Goal: Task Accomplishment & Management: Manage account settings

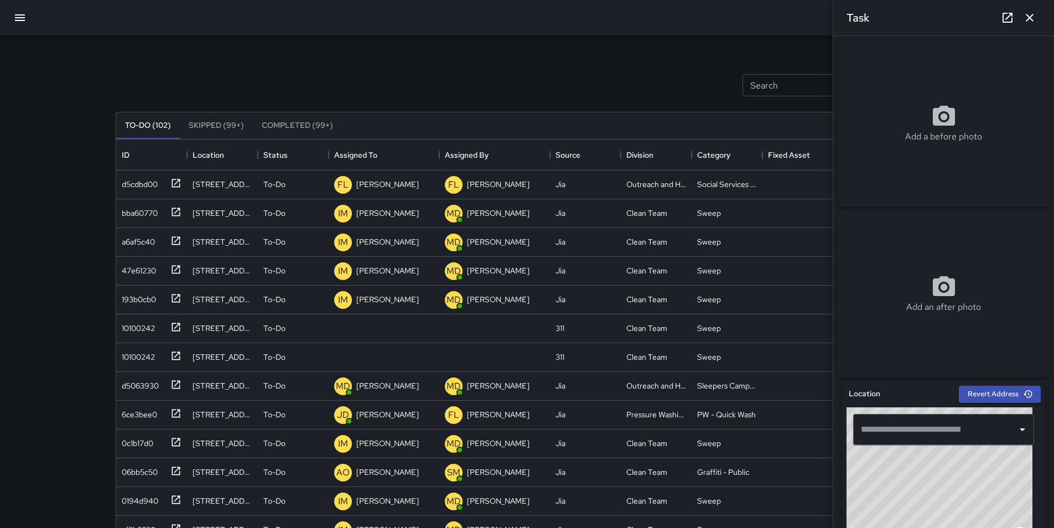
scroll to position [461, 814]
click at [131, 360] on div "10100242" at bounding box center [136, 354] width 38 height 15
type input "**********"
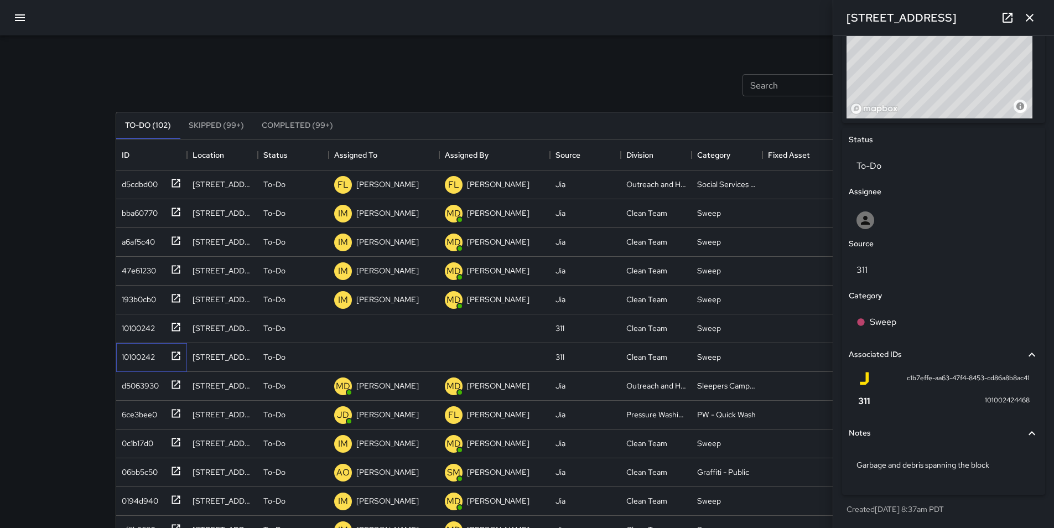
scroll to position [432, 0]
click at [317, 360] on icon at bounding box center [316, 357] width 13 height 13
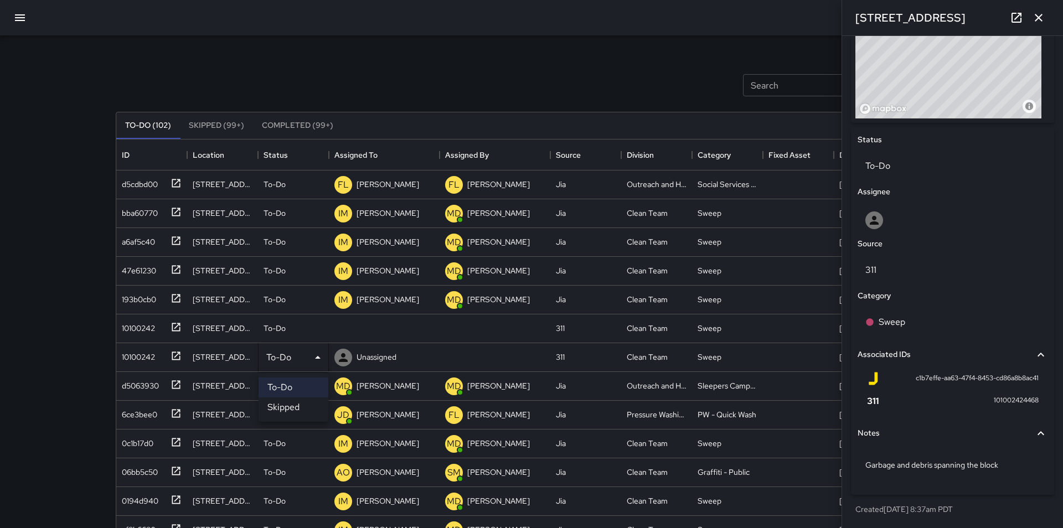
click at [295, 411] on li "Skipped" at bounding box center [294, 407] width 70 height 20
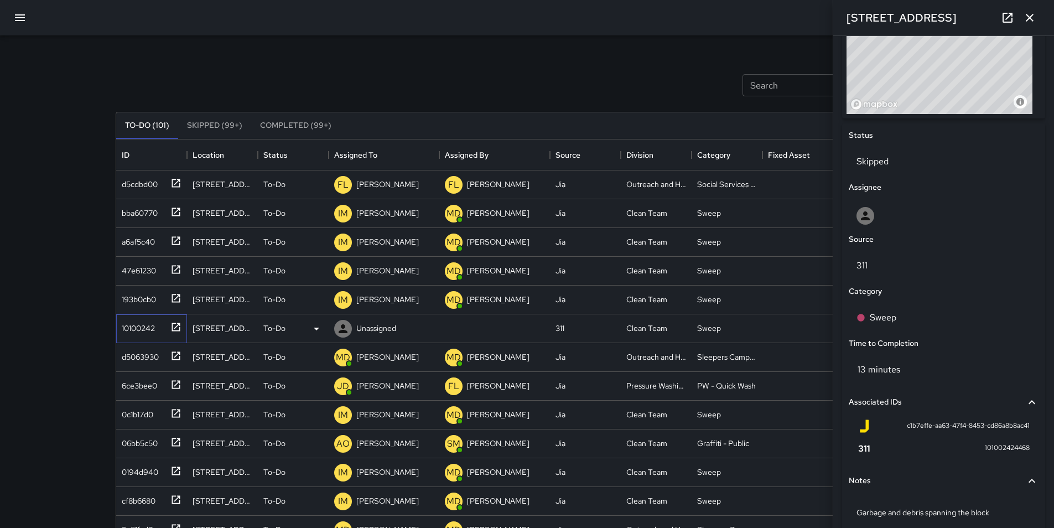
click at [134, 324] on div "10100242" at bounding box center [136, 325] width 38 height 15
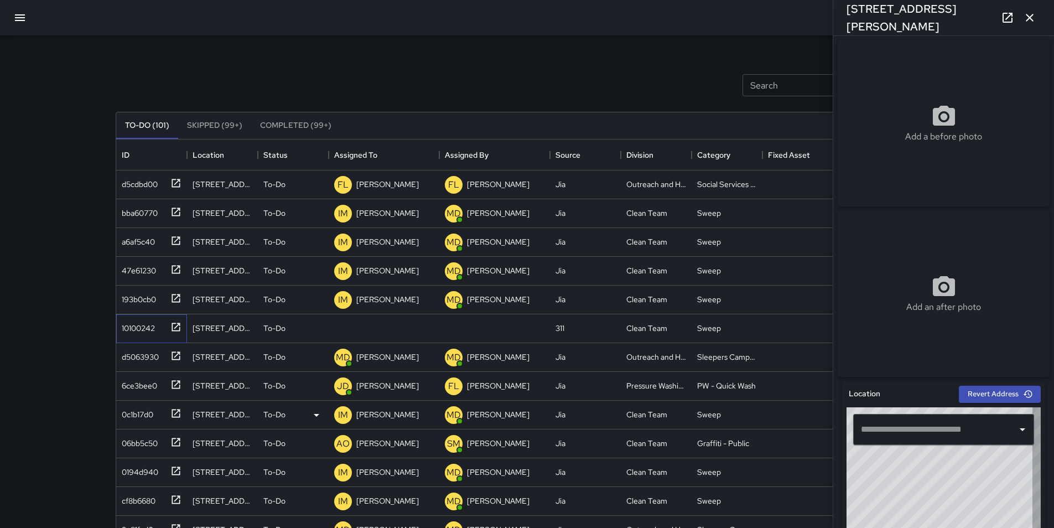
type input "**********"
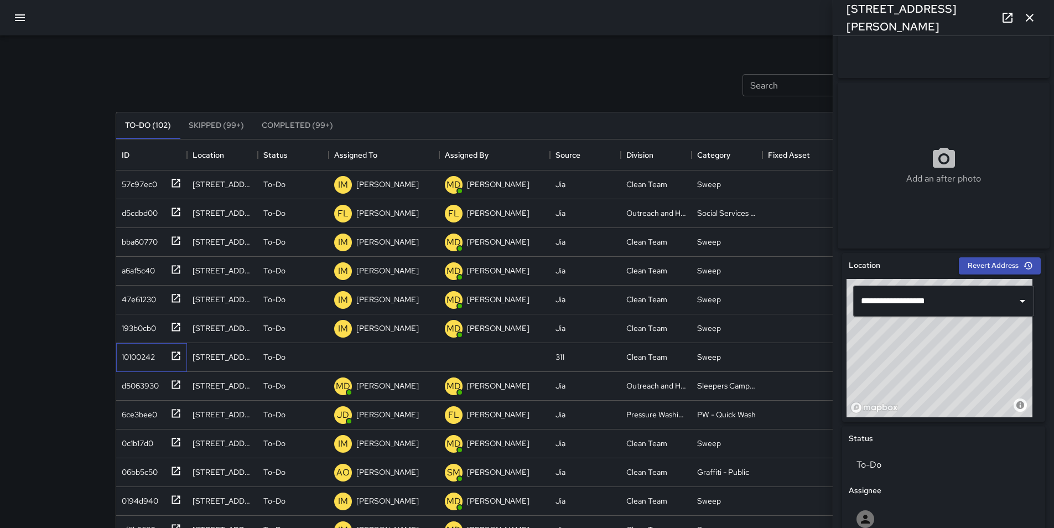
scroll to position [133, 0]
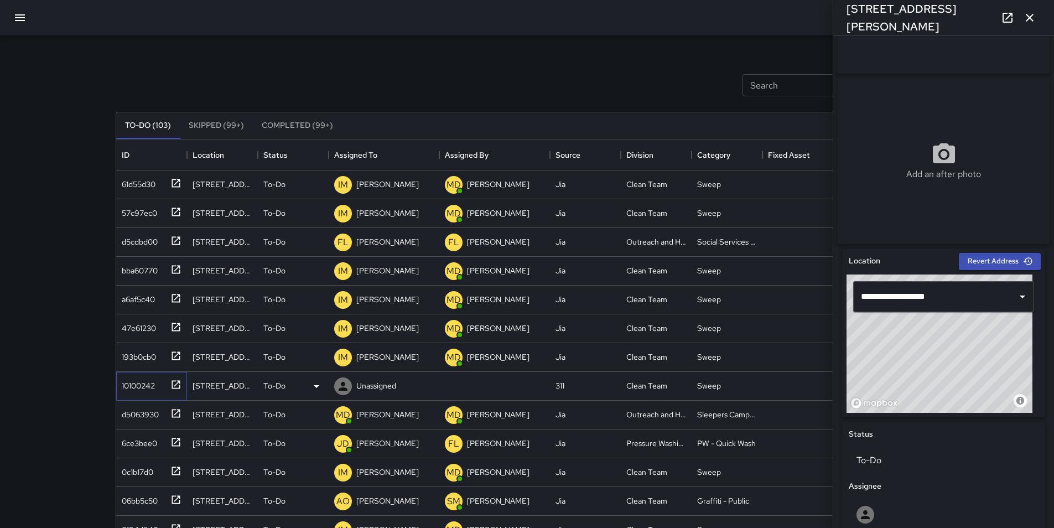
click at [152, 383] on div "10100242" at bounding box center [136, 383] width 38 height 15
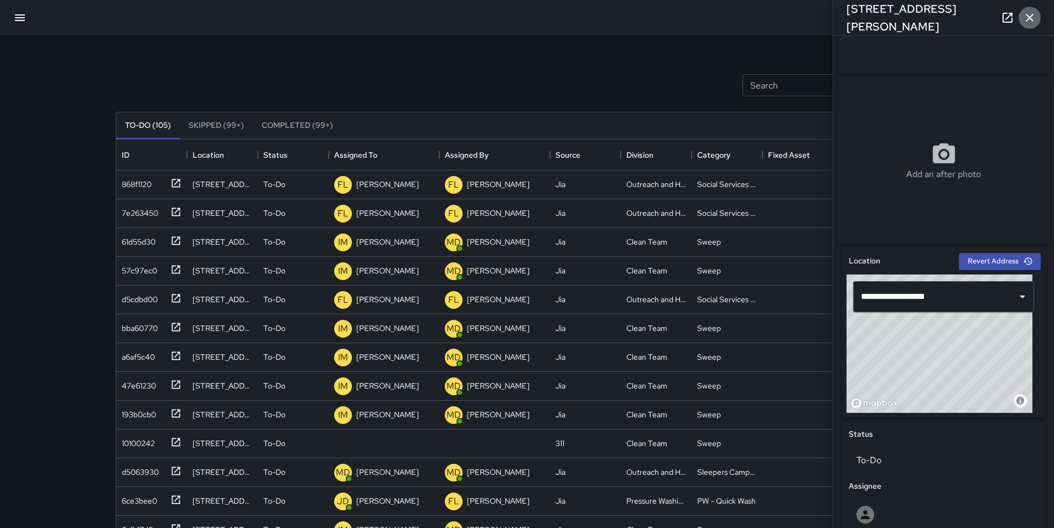
click at [1028, 19] on icon "button" at bounding box center [1030, 18] width 8 height 8
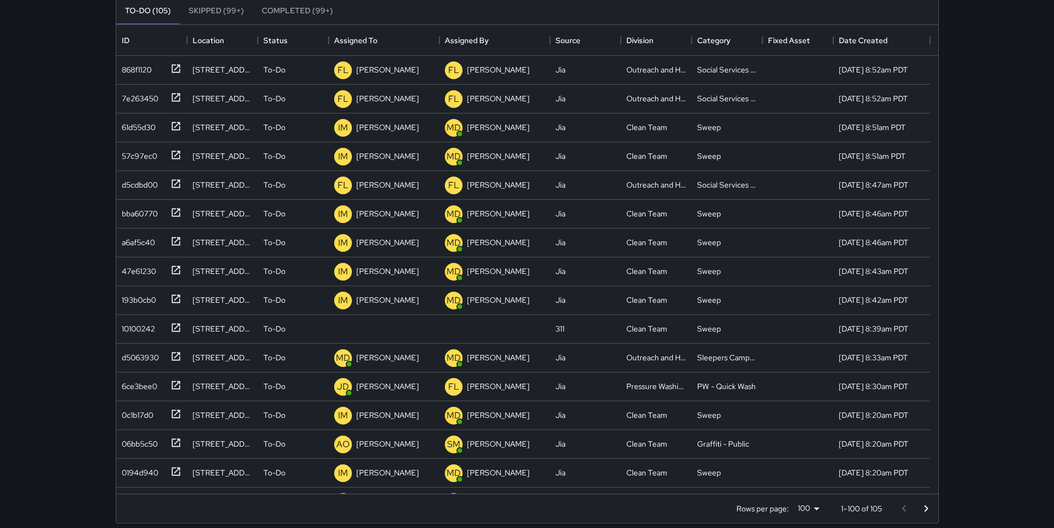
scroll to position [126, 0]
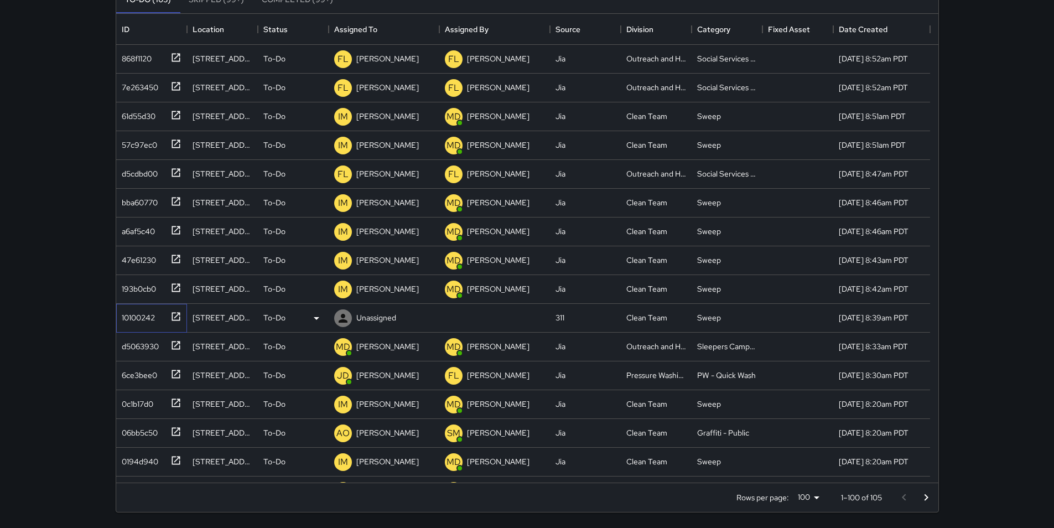
click at [147, 315] on div "10100242" at bounding box center [136, 315] width 38 height 15
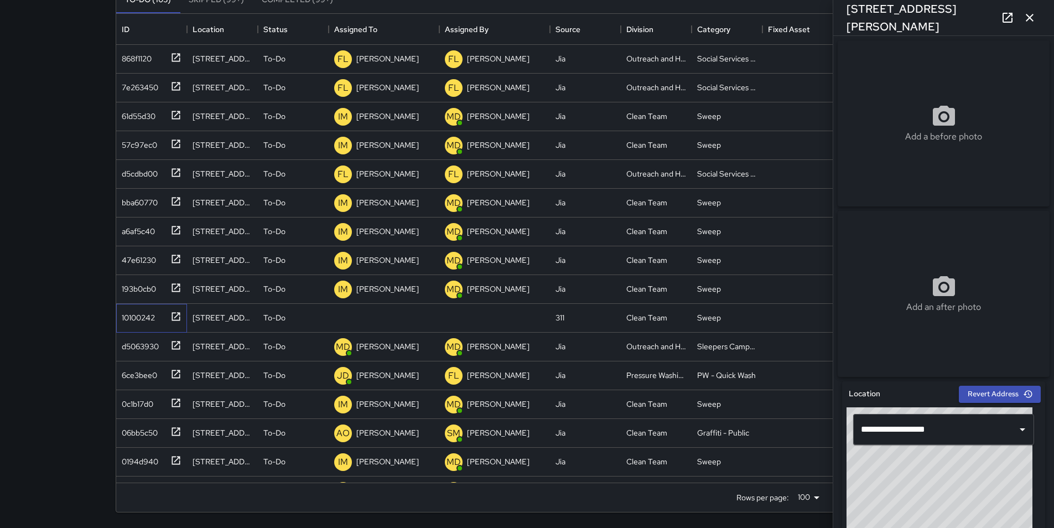
type input "**********"
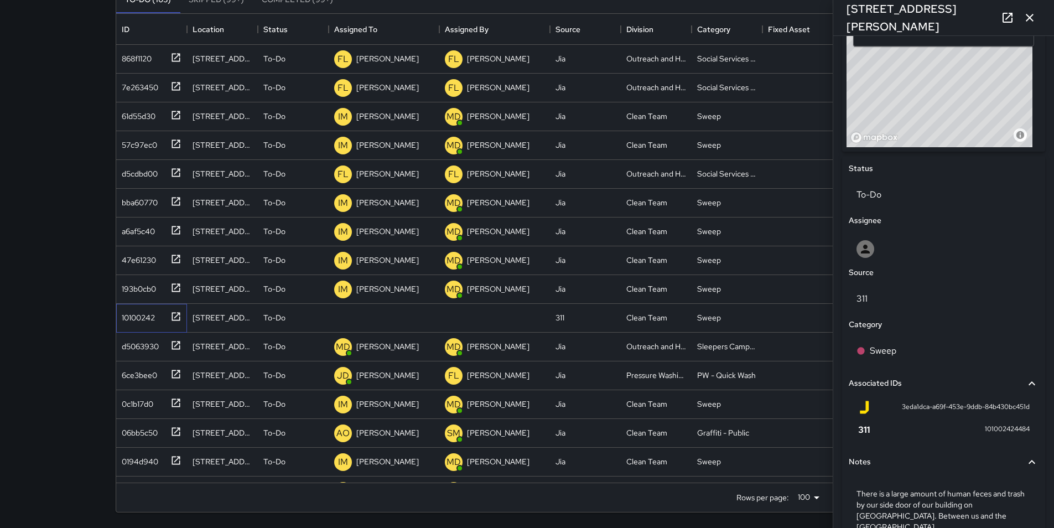
scroll to position [421, 0]
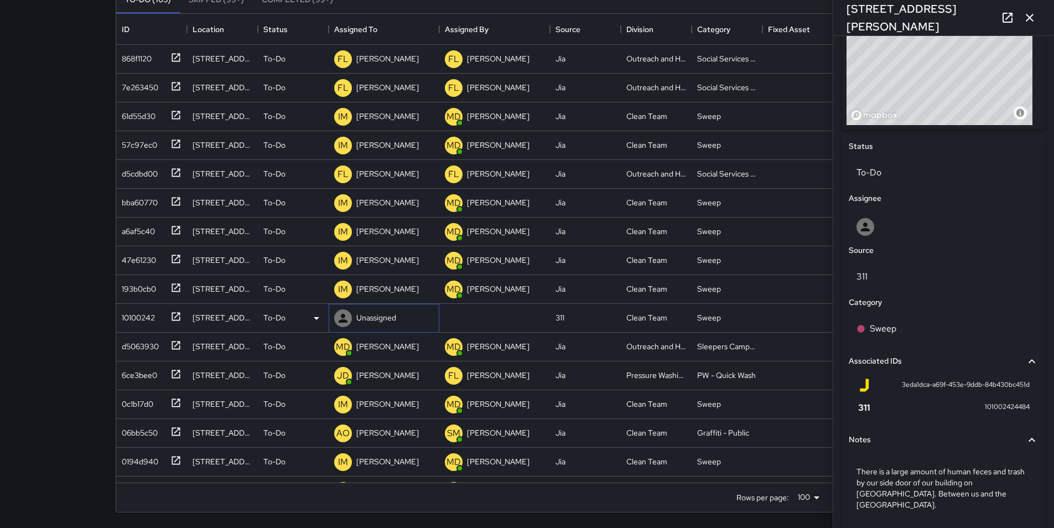
click at [371, 315] on p "Unassigned" at bounding box center [376, 317] width 40 height 11
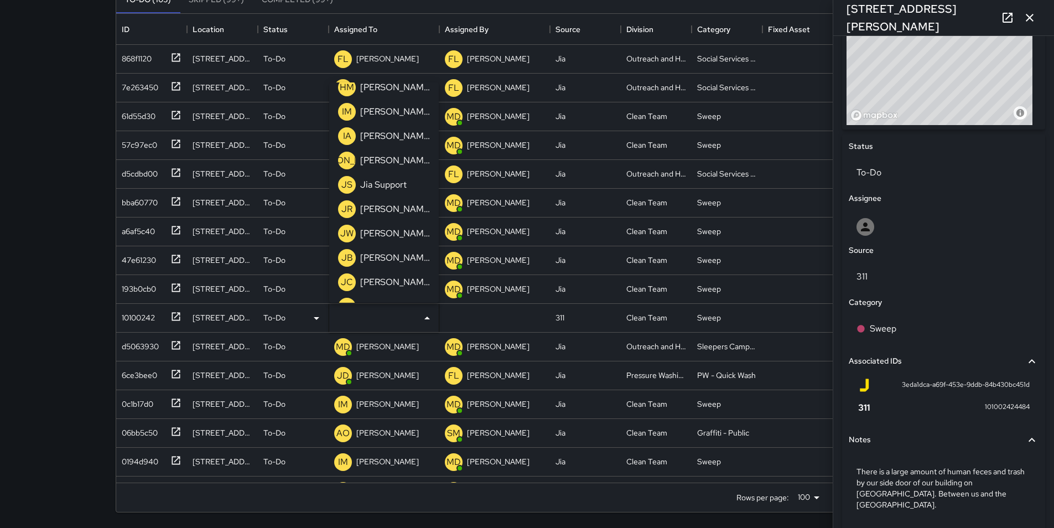
scroll to position [458, 0]
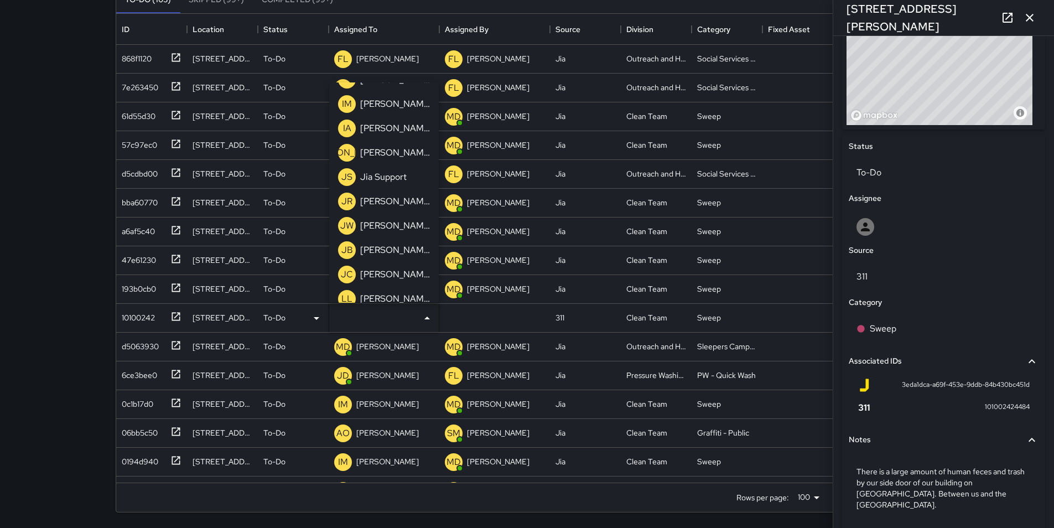
click at [385, 158] on p "[PERSON_NAME]" at bounding box center [395, 152] width 70 height 13
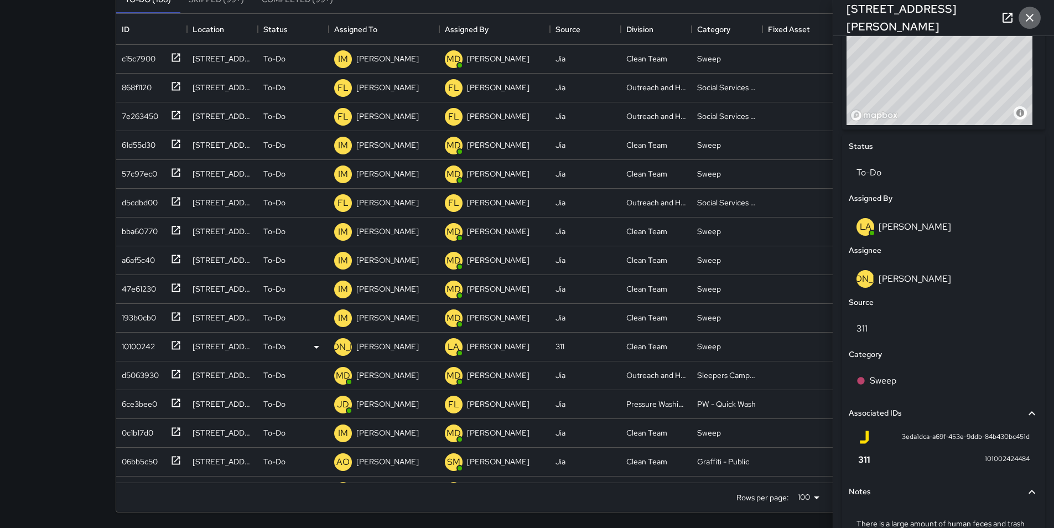
click at [1036, 17] on icon "button" at bounding box center [1030, 17] width 13 height 13
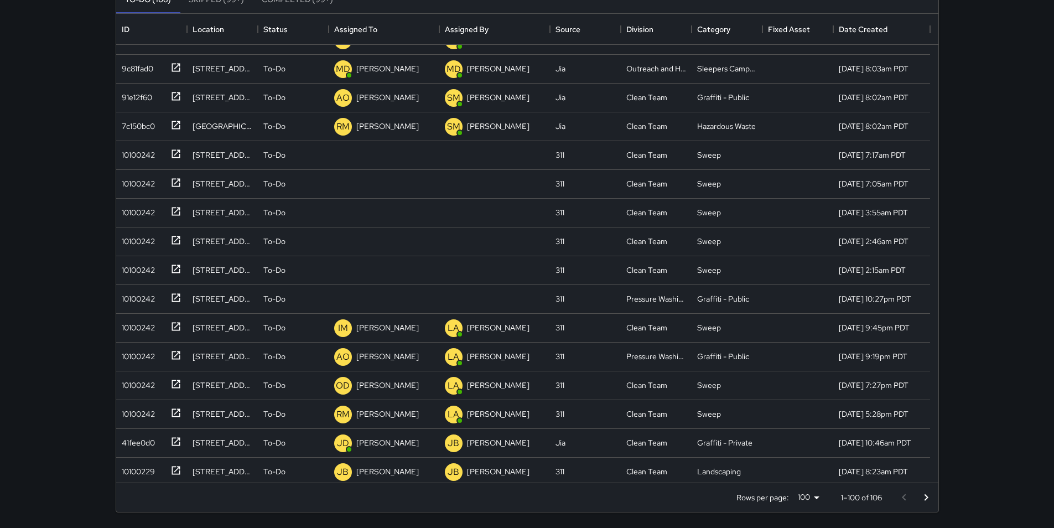
scroll to position [509, 0]
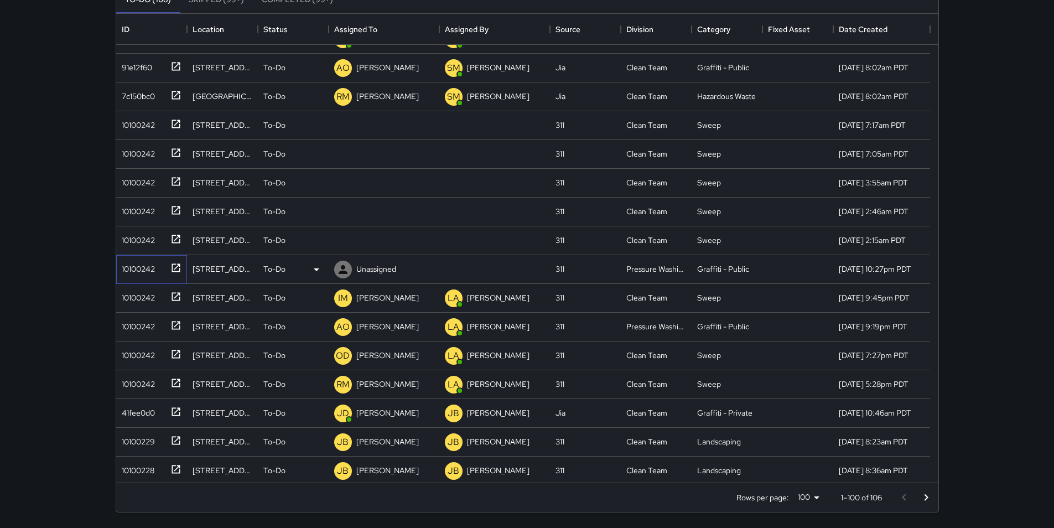
click at [144, 267] on div "10100242" at bounding box center [136, 266] width 38 height 15
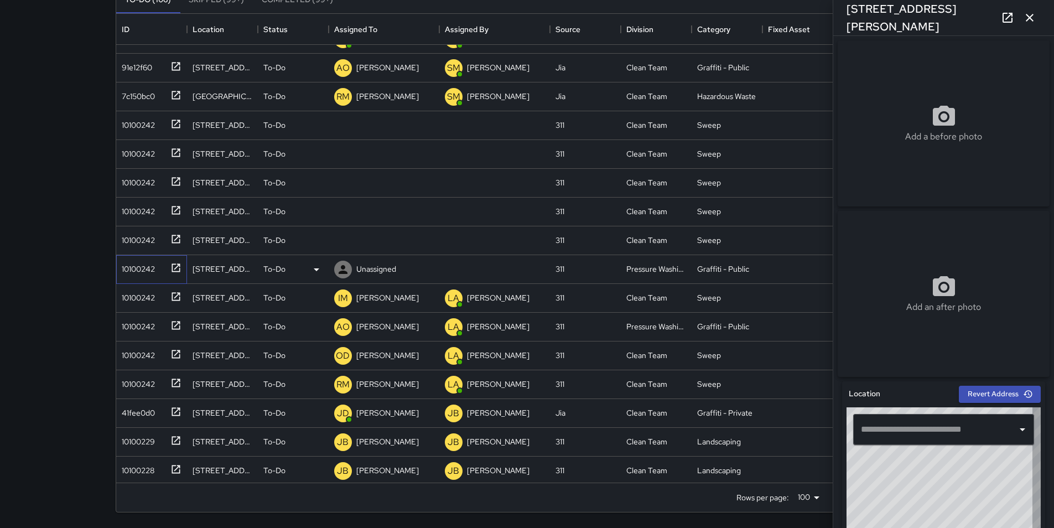
type input "**********"
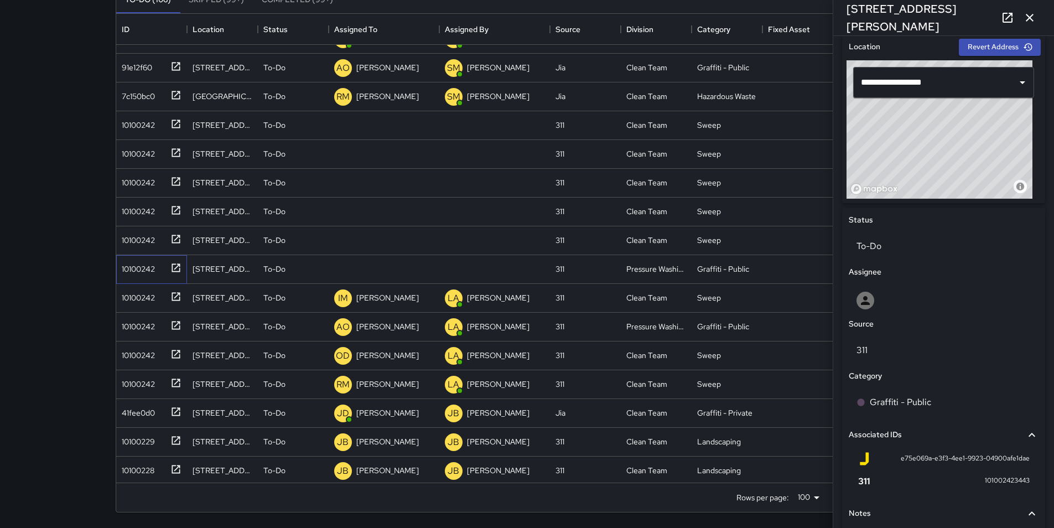
scroll to position [443, 0]
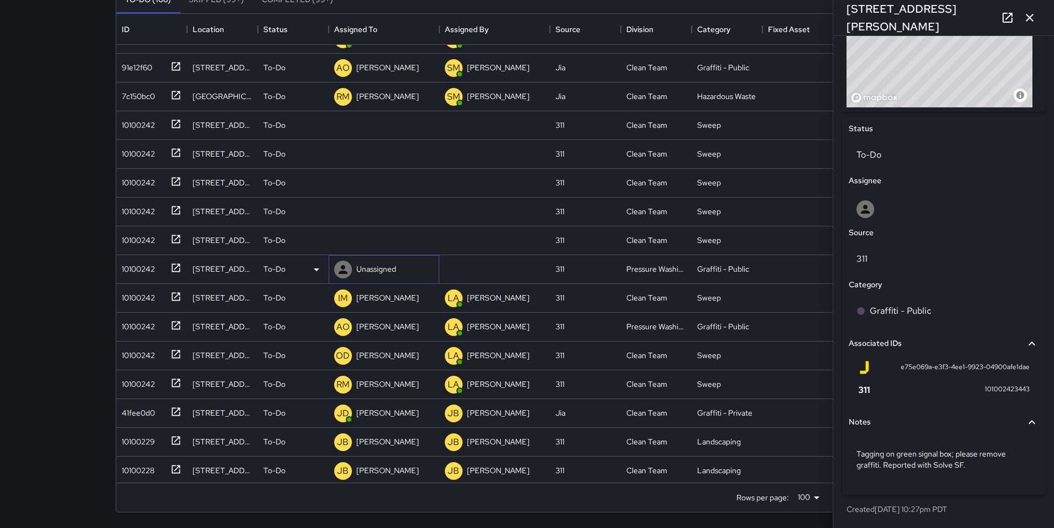
click at [367, 270] on p "Unassigned" at bounding box center [376, 268] width 40 height 11
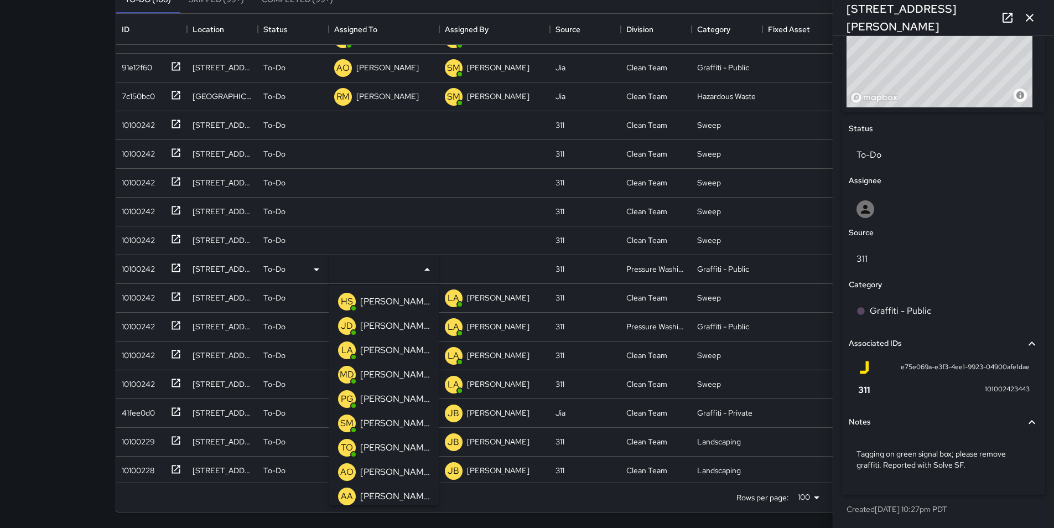
click at [407, 474] on p "[PERSON_NAME]" at bounding box center [395, 472] width 70 height 13
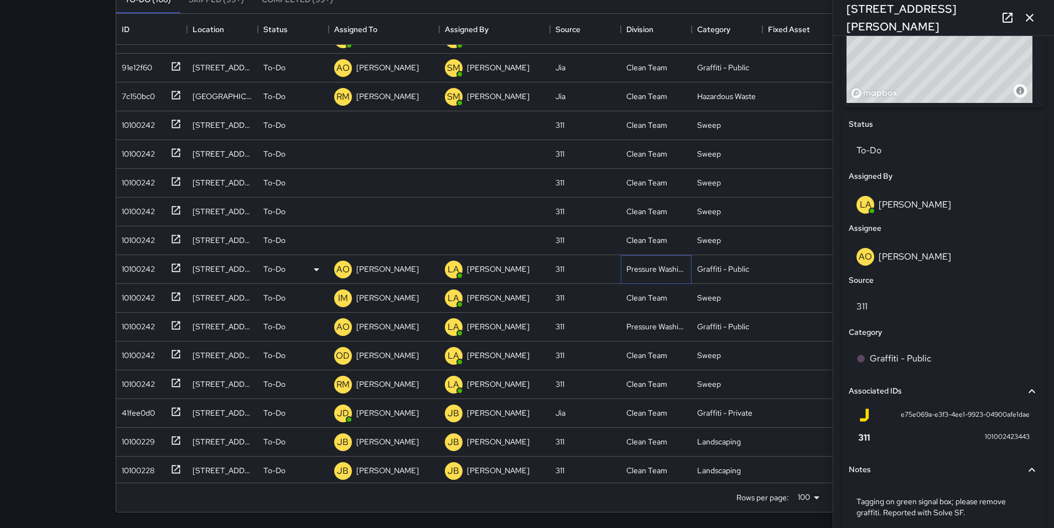
click at [670, 269] on div "Pressure Washing" at bounding box center [657, 268] width 60 height 11
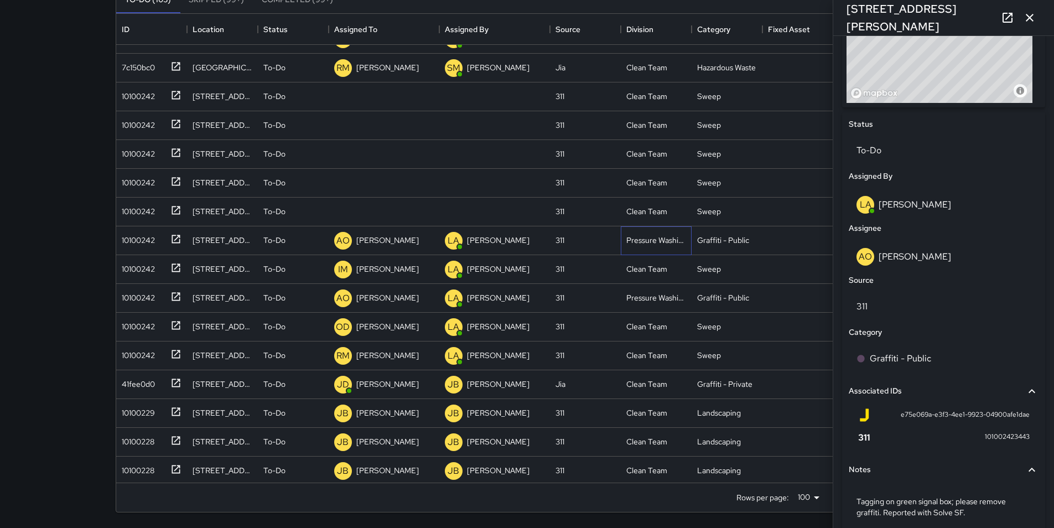
scroll to position [480, 0]
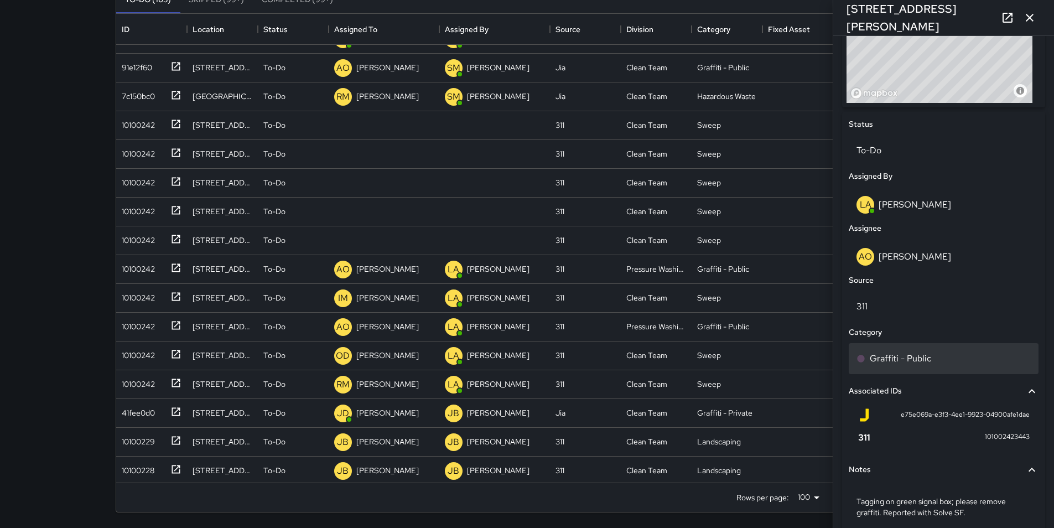
click at [914, 356] on p "Graffiti - Public" at bounding box center [900, 358] width 61 height 13
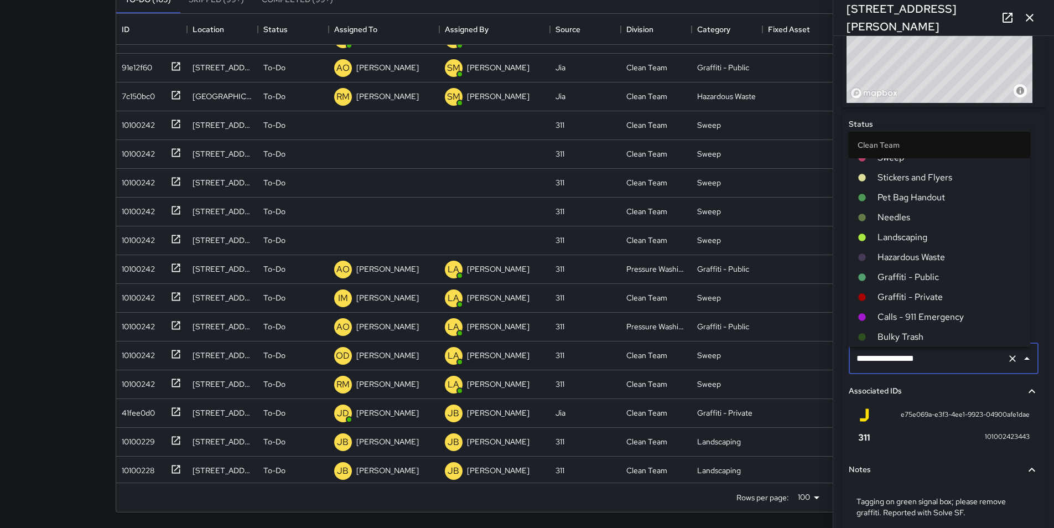
scroll to position [66, 0]
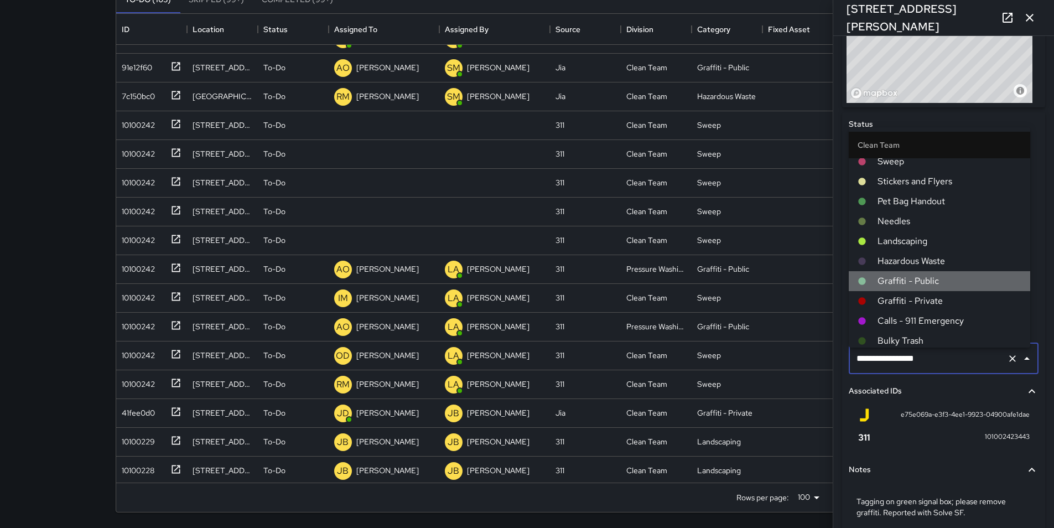
click at [940, 282] on span "Graffiti - Public" at bounding box center [950, 281] width 144 height 13
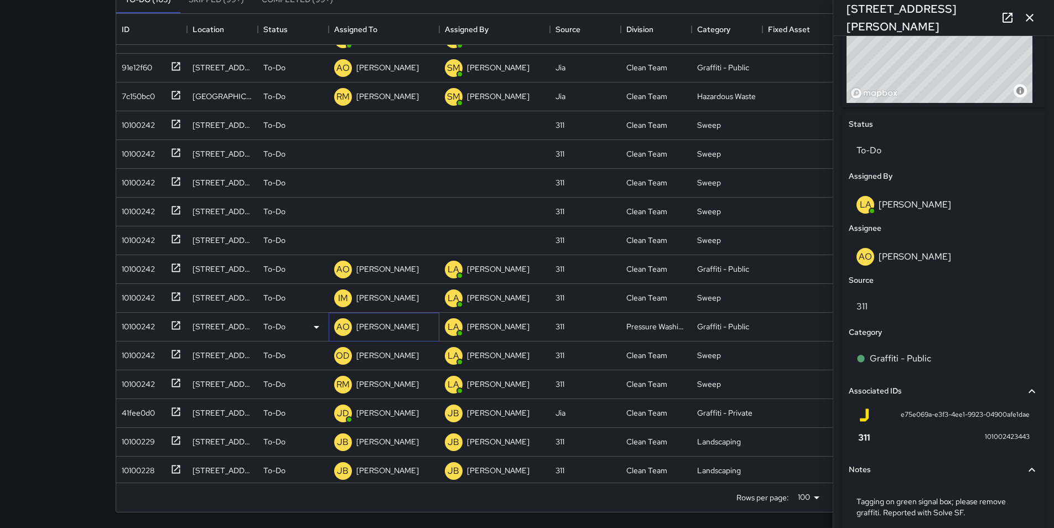
click at [395, 324] on p "[PERSON_NAME]" at bounding box center [387, 326] width 63 height 11
click at [139, 322] on div "10100242" at bounding box center [136, 324] width 38 height 15
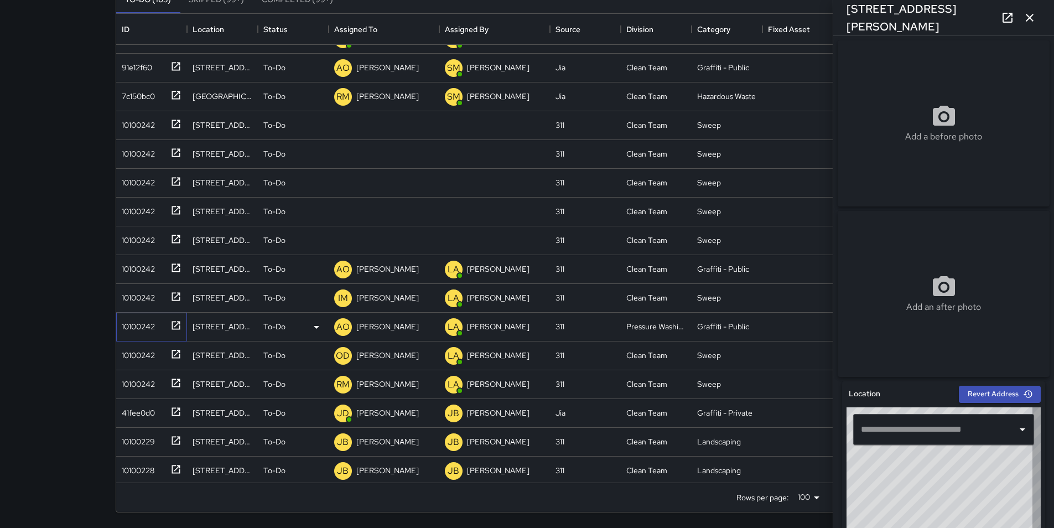
type input "**********"
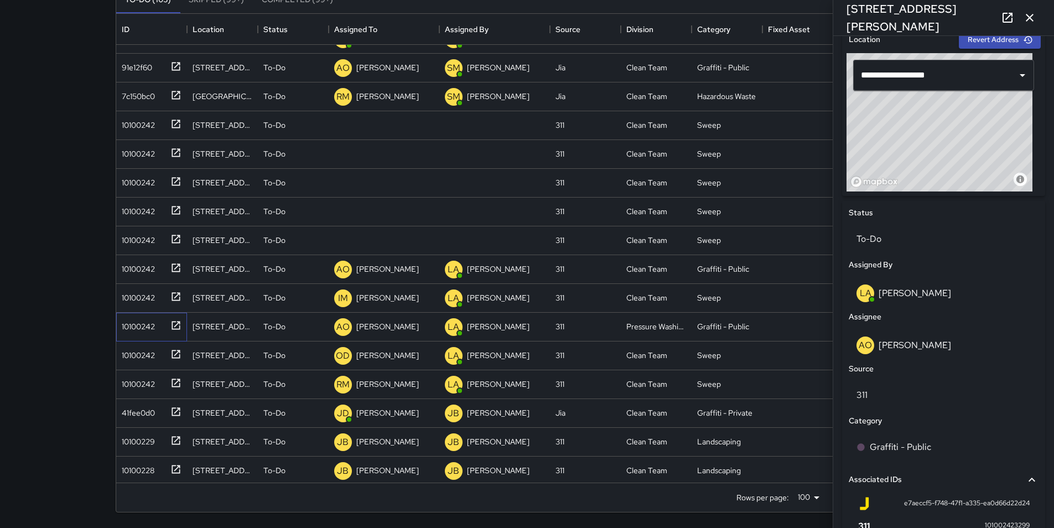
scroll to position [391, 0]
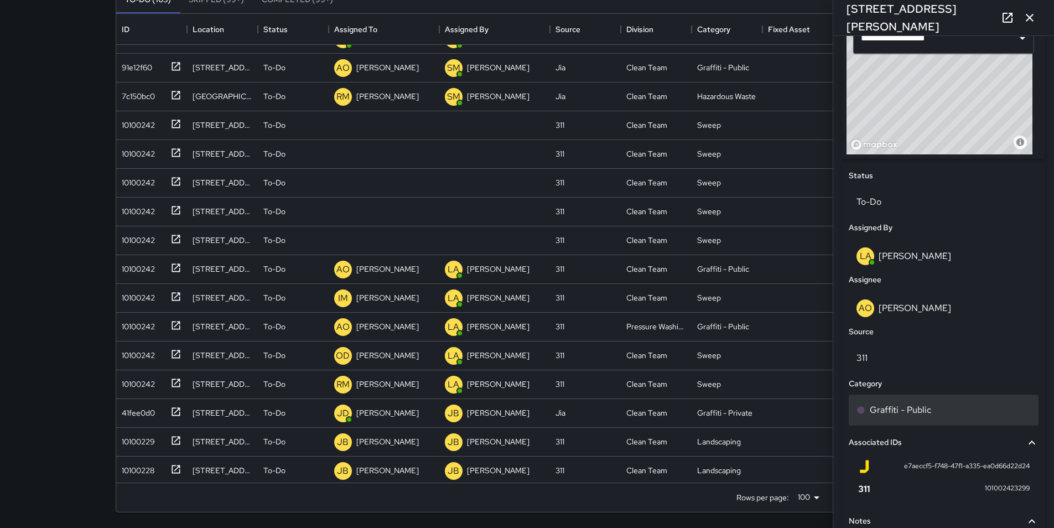
click at [919, 409] on p "Graffiti - Public" at bounding box center [900, 410] width 61 height 13
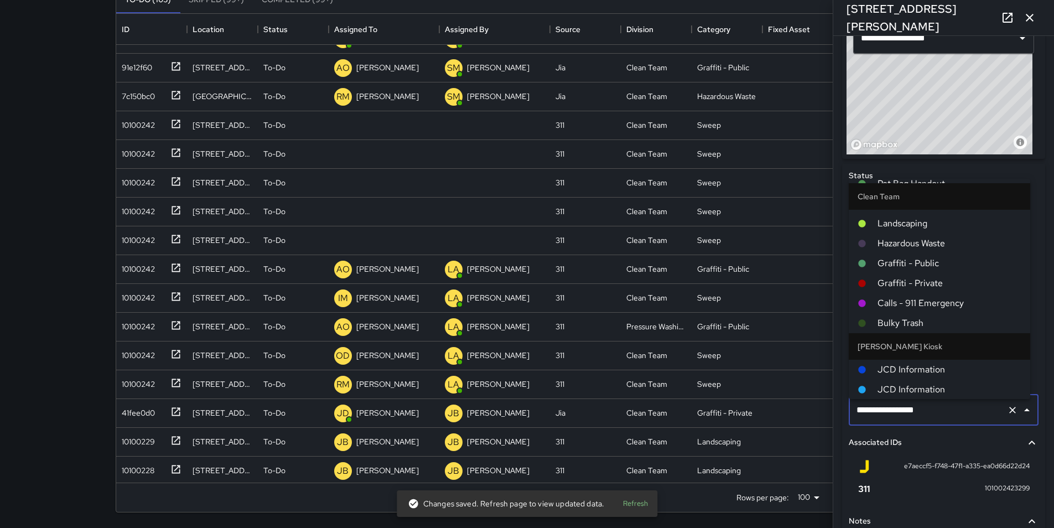
scroll to position [132, 0]
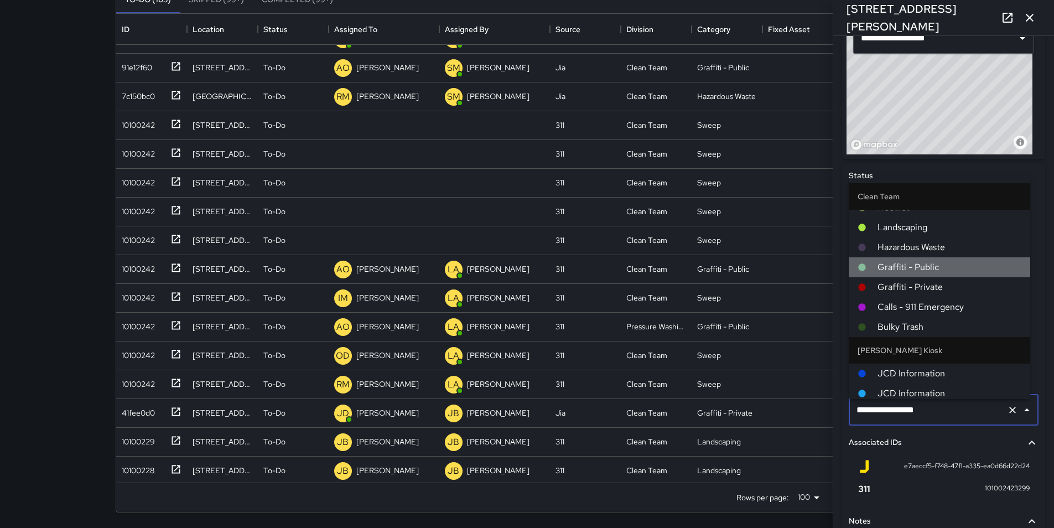
click at [956, 263] on span "Graffiti - Public" at bounding box center [950, 267] width 144 height 13
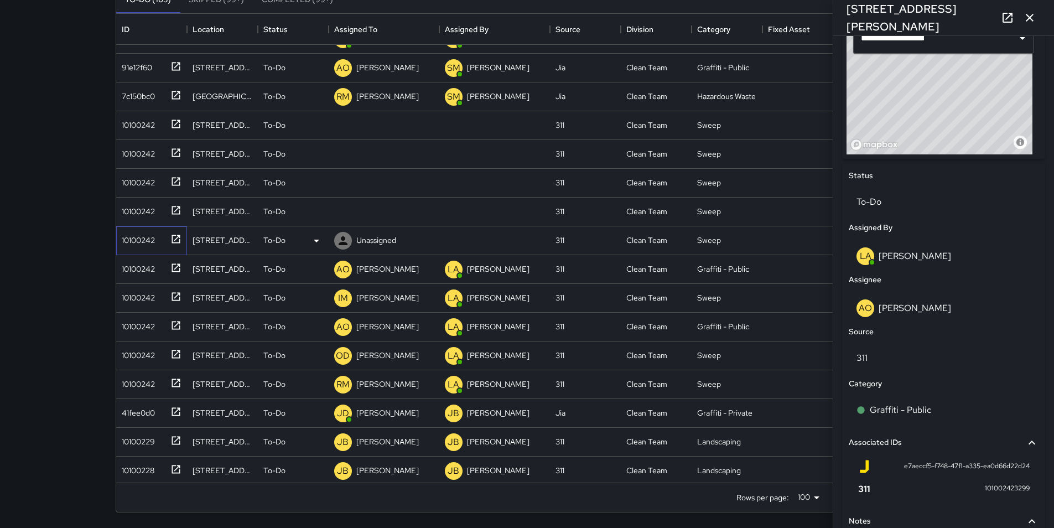
click at [144, 239] on div "10100242" at bounding box center [136, 237] width 38 height 15
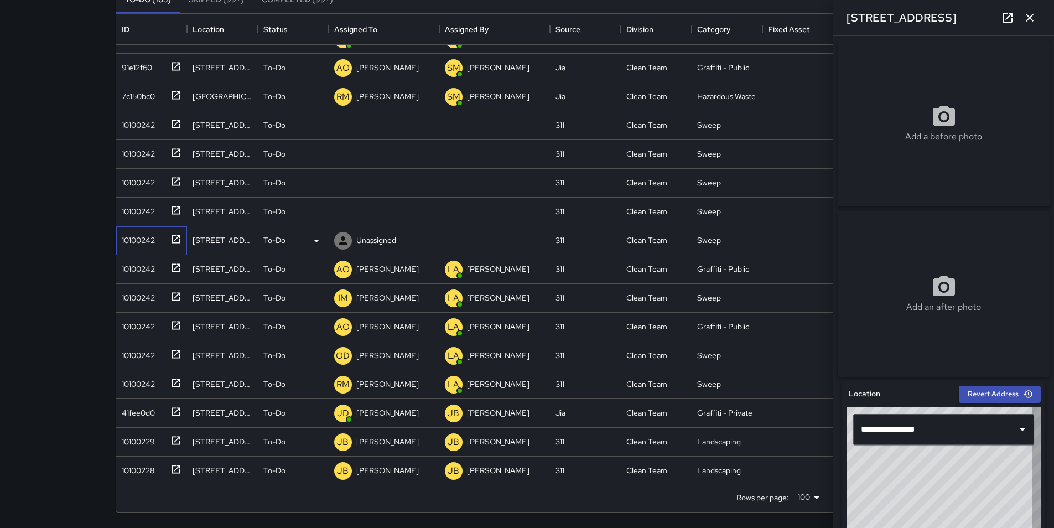
type input "**********"
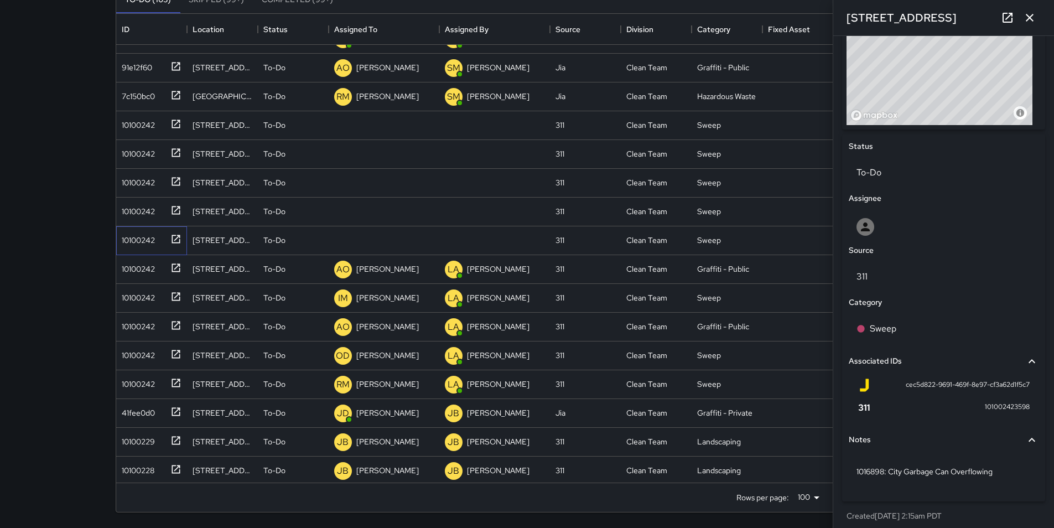
scroll to position [432, 0]
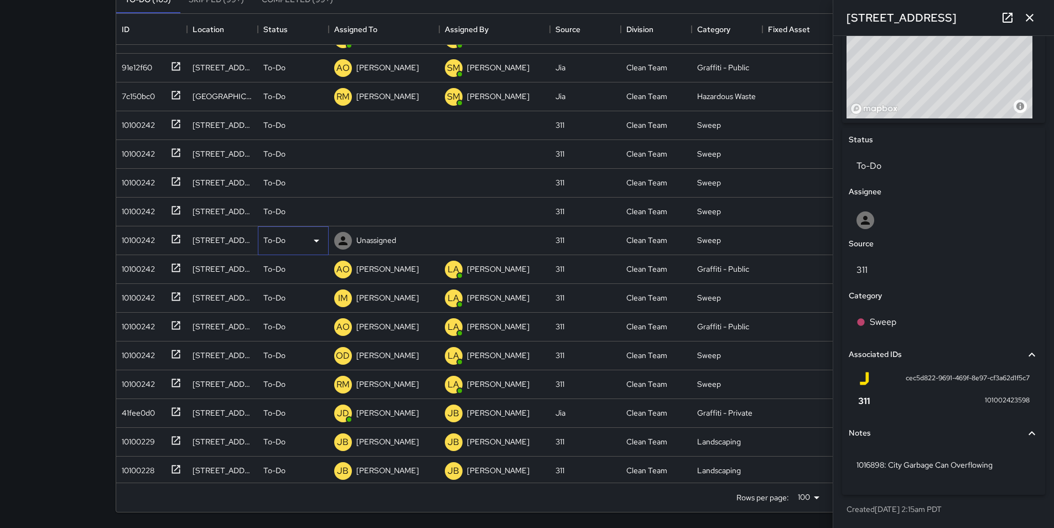
click at [316, 241] on icon at bounding box center [317, 241] width 6 height 3
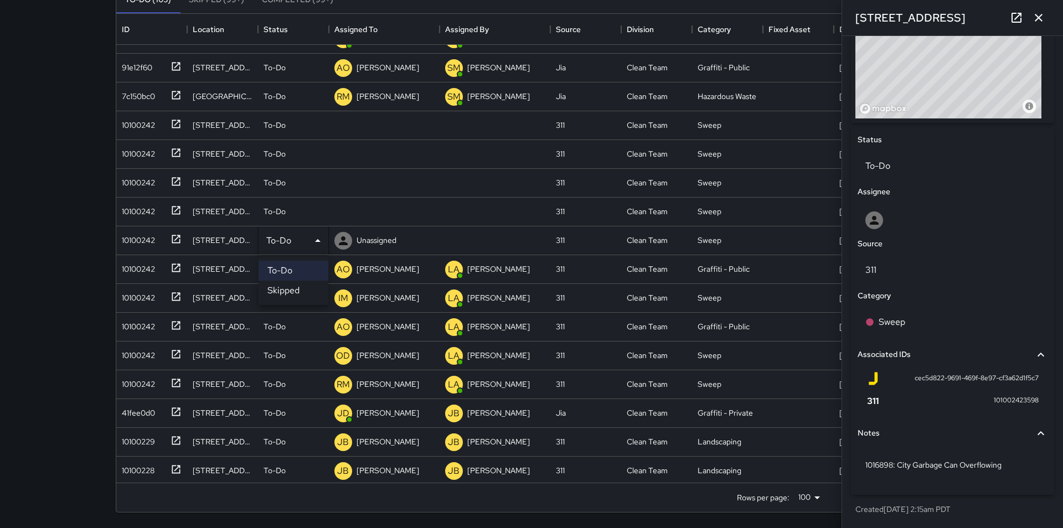
click at [309, 291] on li "Skipped" at bounding box center [294, 291] width 70 height 20
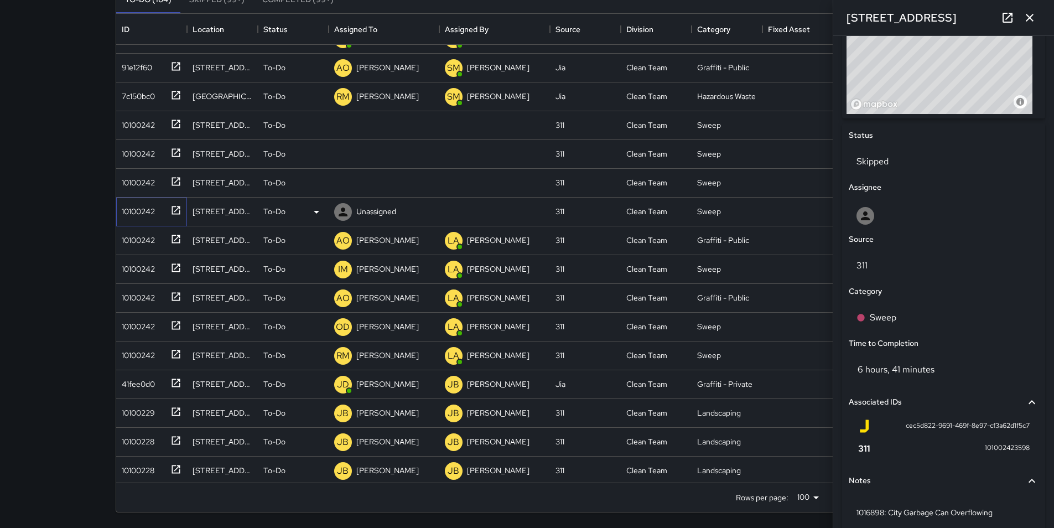
click at [130, 217] on div "10100242" at bounding box center [136, 208] width 38 height 15
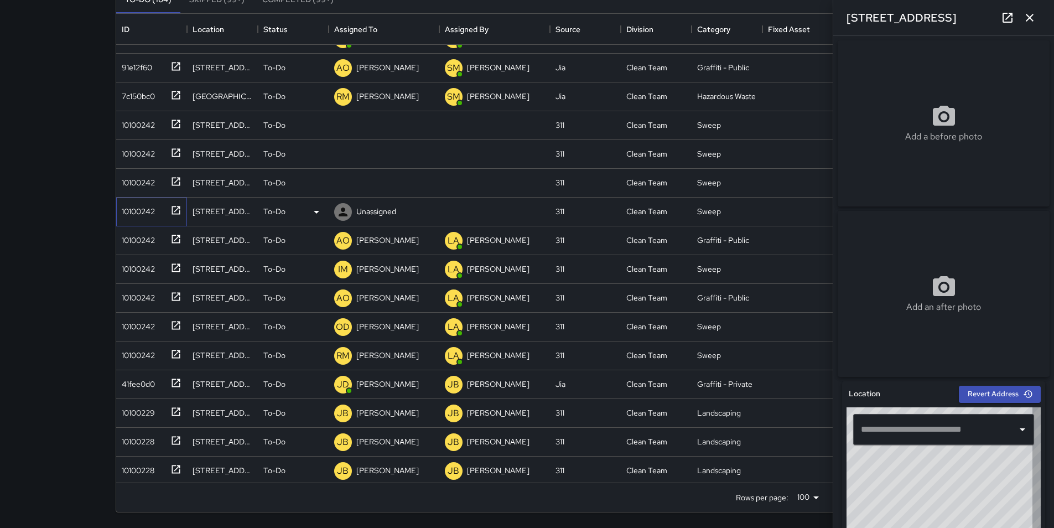
type input "**********"
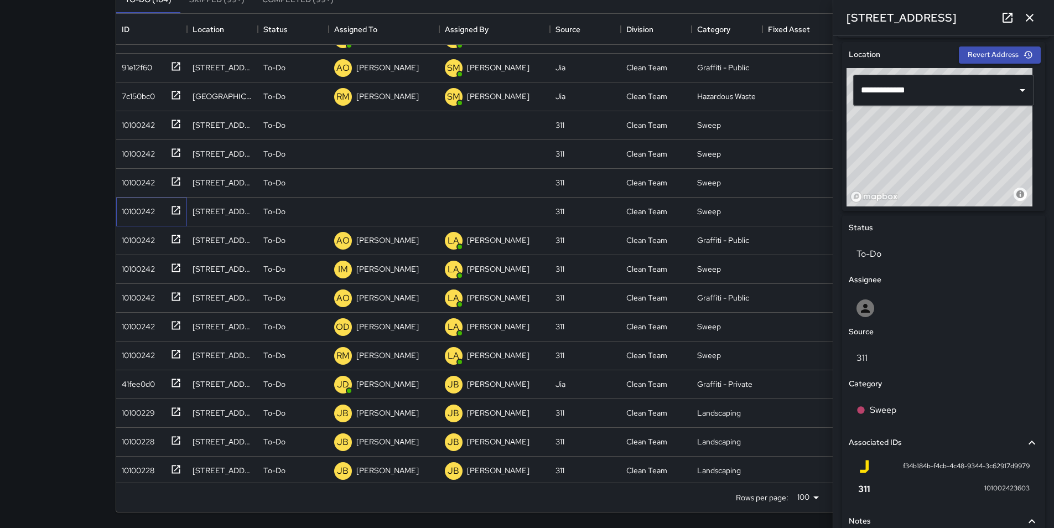
scroll to position [443, 0]
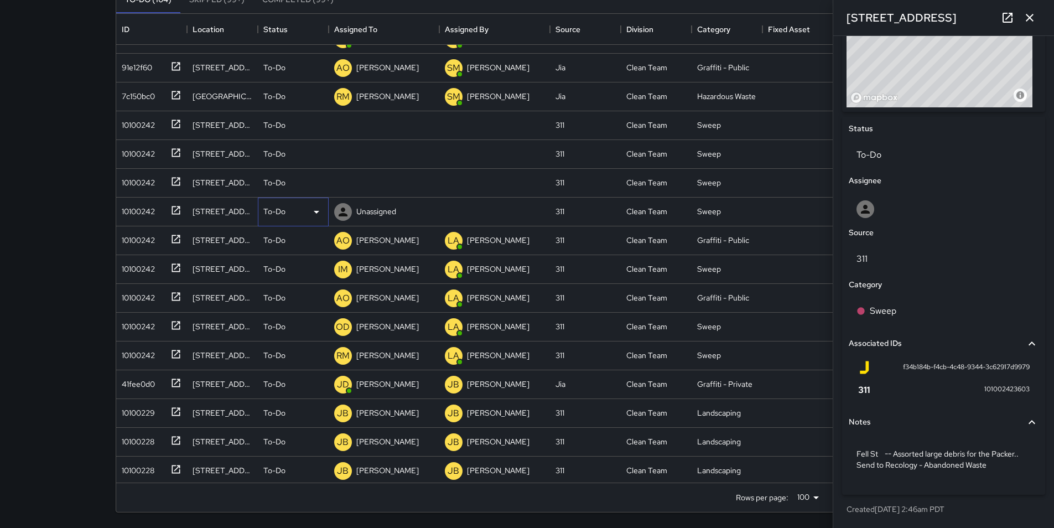
click at [317, 211] on icon at bounding box center [317, 212] width 6 height 3
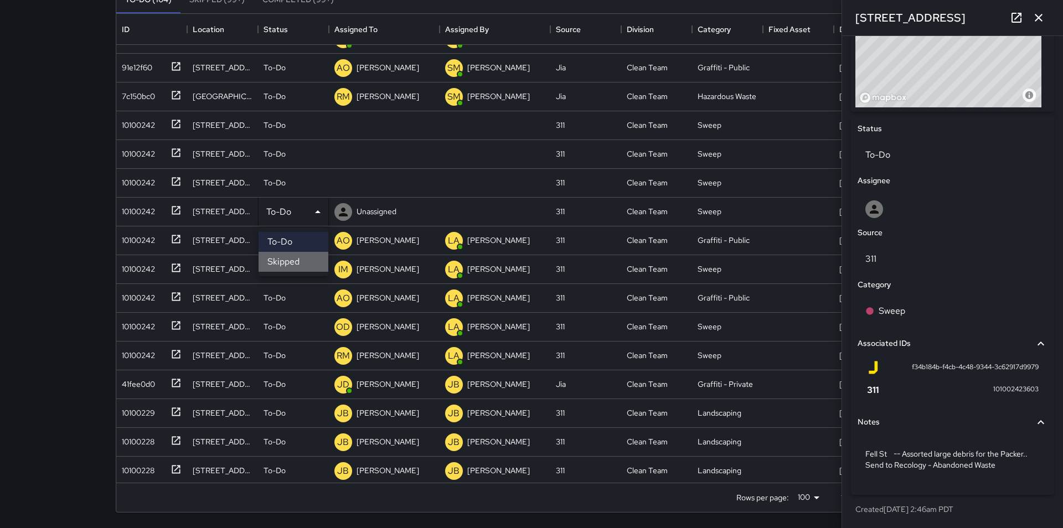
click at [296, 265] on li "Skipped" at bounding box center [294, 262] width 70 height 20
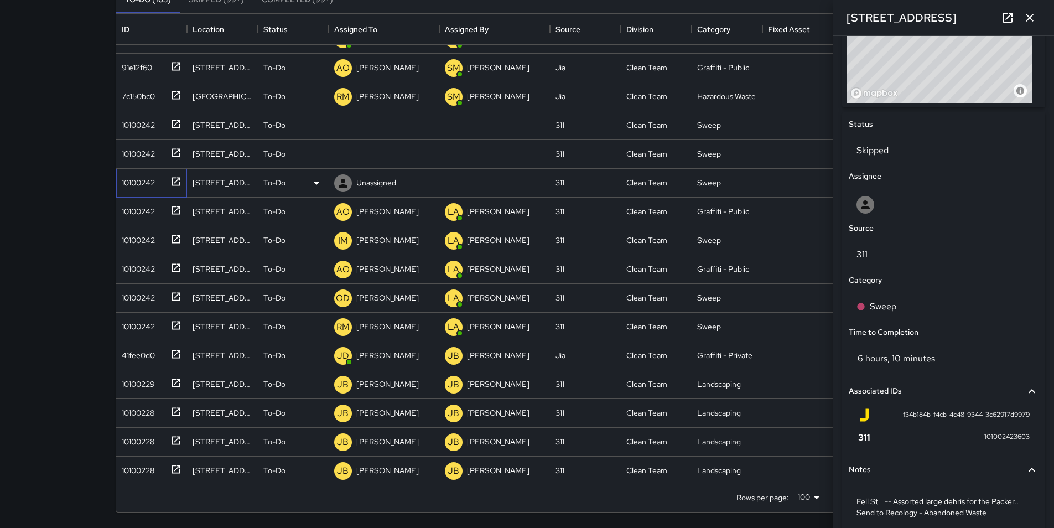
click at [148, 180] on div "10100242" at bounding box center [136, 180] width 38 height 15
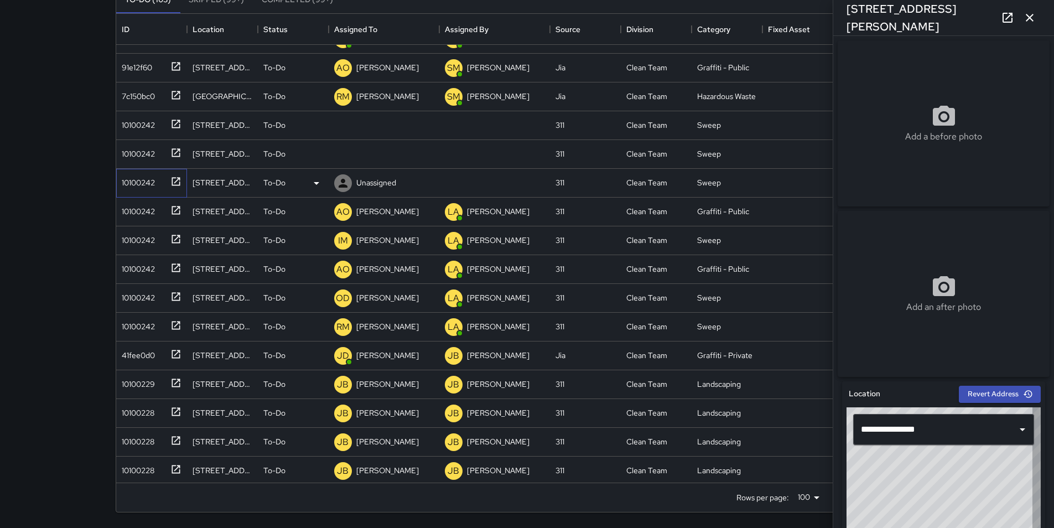
type input "**********"
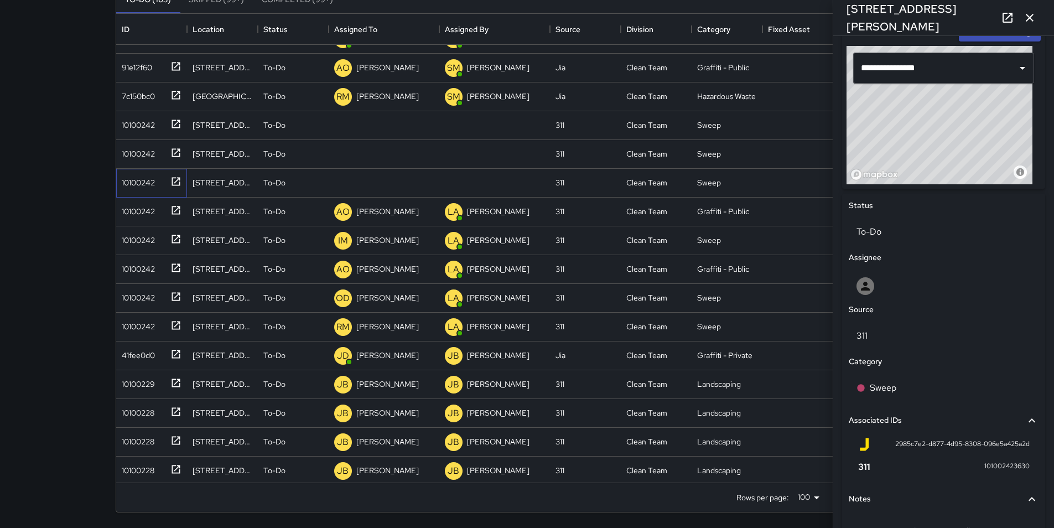
scroll to position [432, 0]
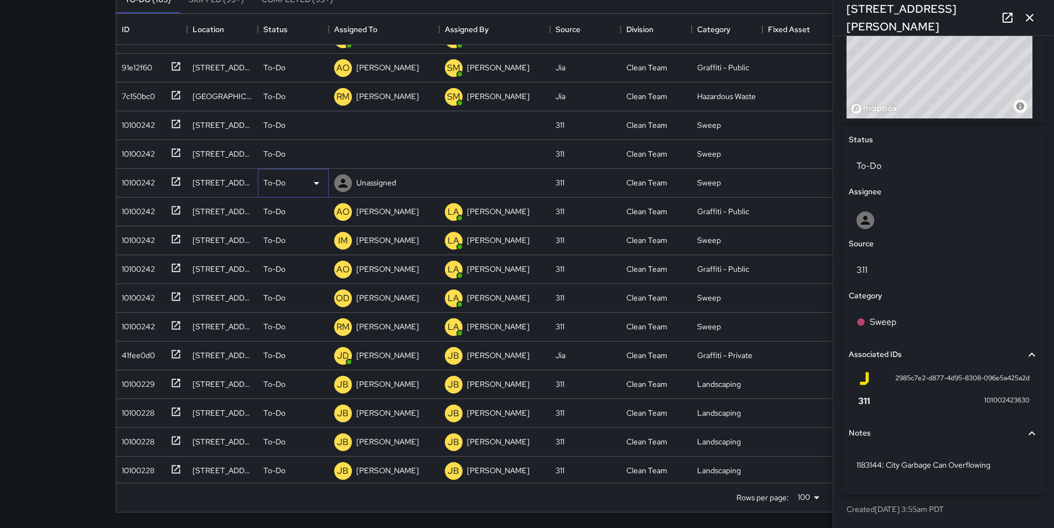
click at [314, 180] on icon at bounding box center [316, 183] width 13 height 13
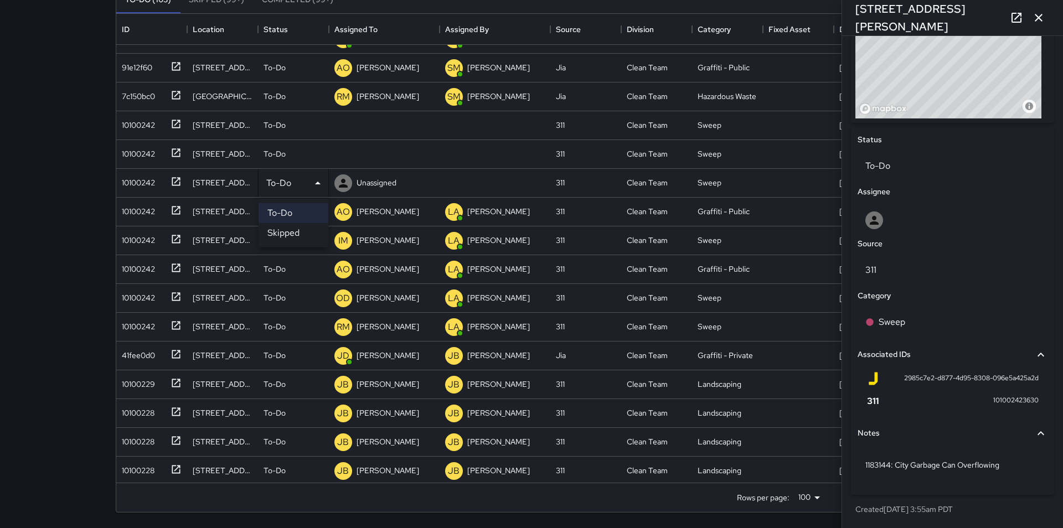
click at [311, 234] on li "Skipped" at bounding box center [294, 233] width 70 height 20
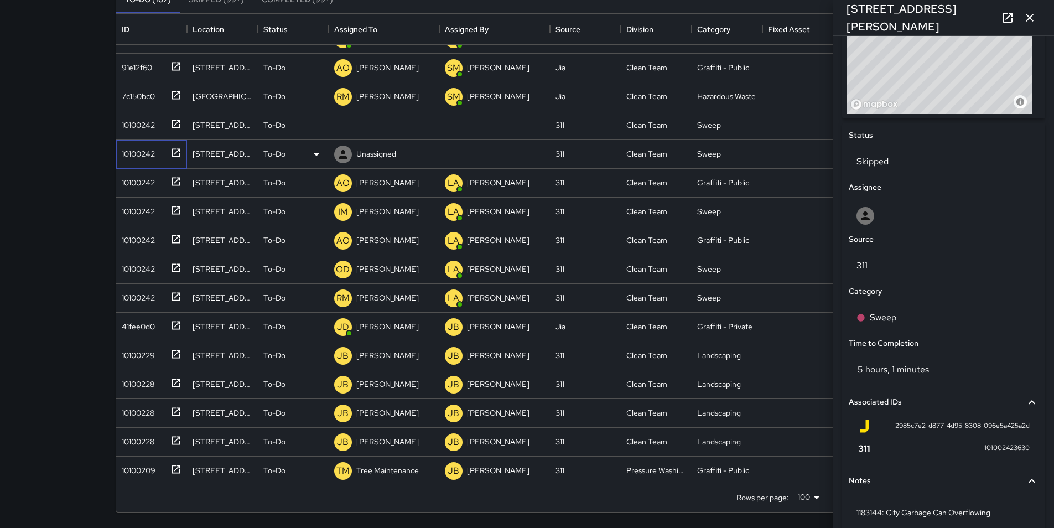
click at [143, 151] on div "10100242" at bounding box center [136, 151] width 38 height 15
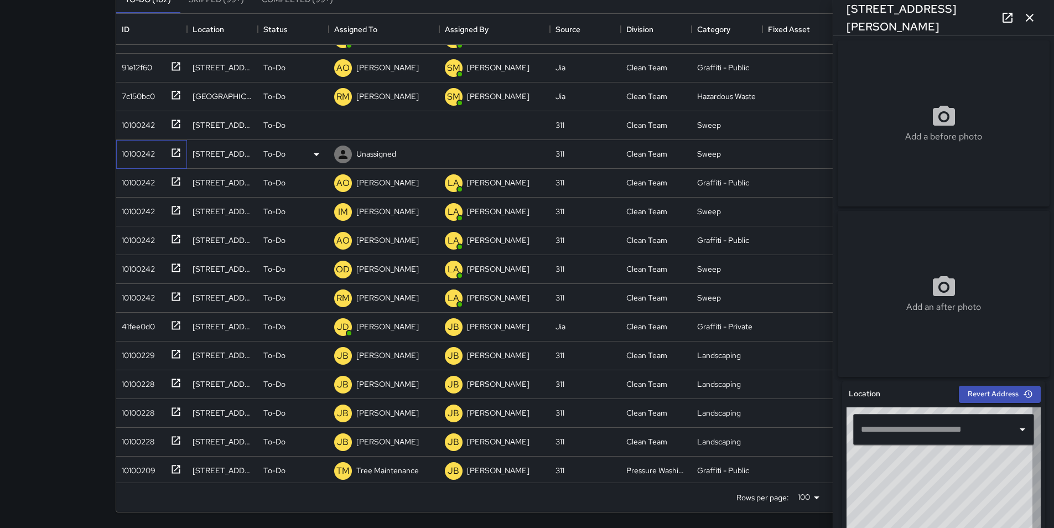
type input "**********"
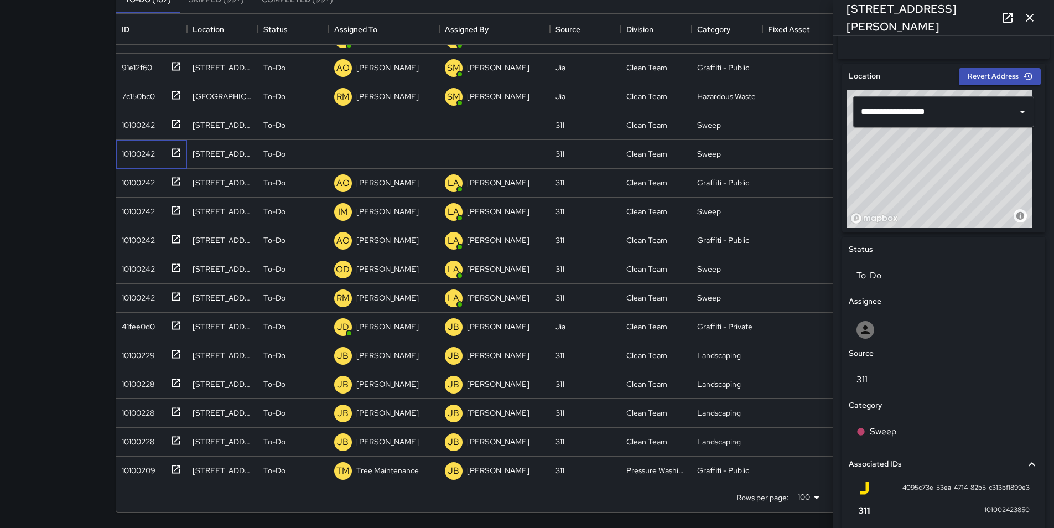
scroll to position [310, 0]
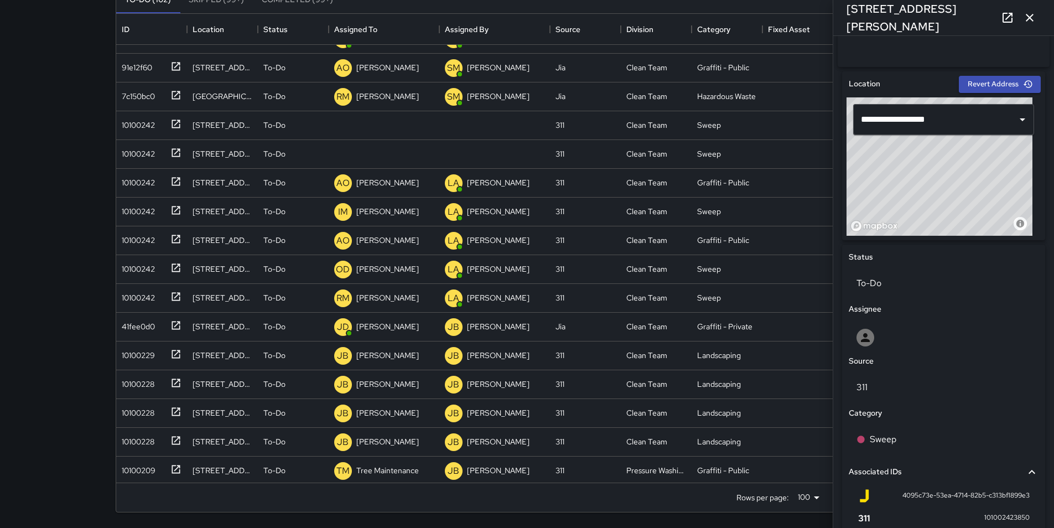
click at [987, 97] on div "Location Revert Address" at bounding box center [944, 87] width 194 height 22
click at [140, 154] on div "10100242" at bounding box center [136, 151] width 38 height 15
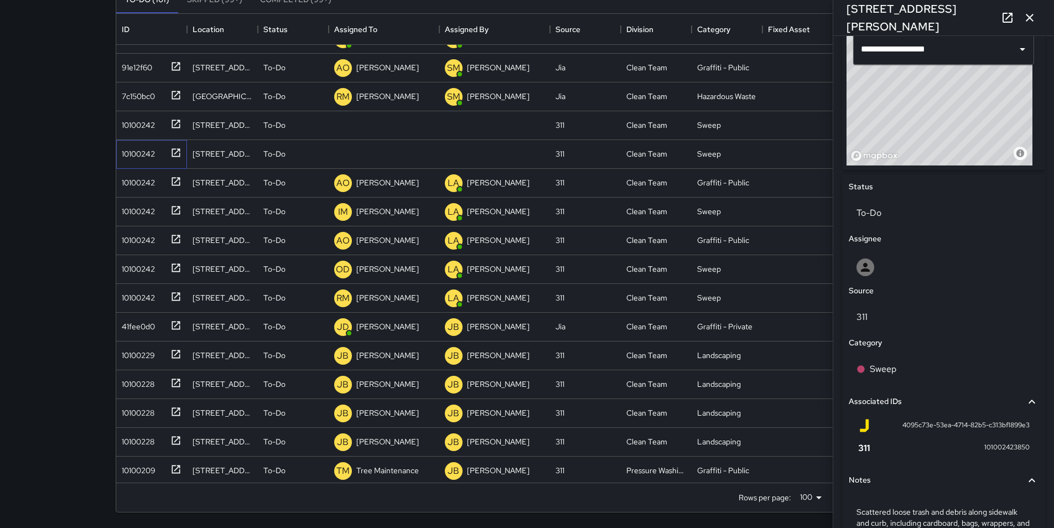
scroll to position [354, 0]
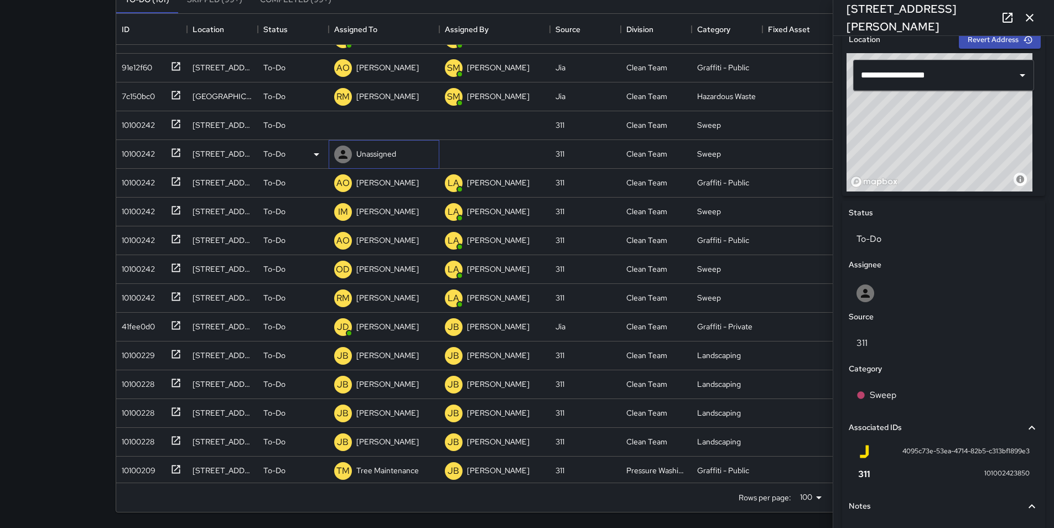
click at [375, 153] on p "Unassigned" at bounding box center [376, 153] width 40 height 11
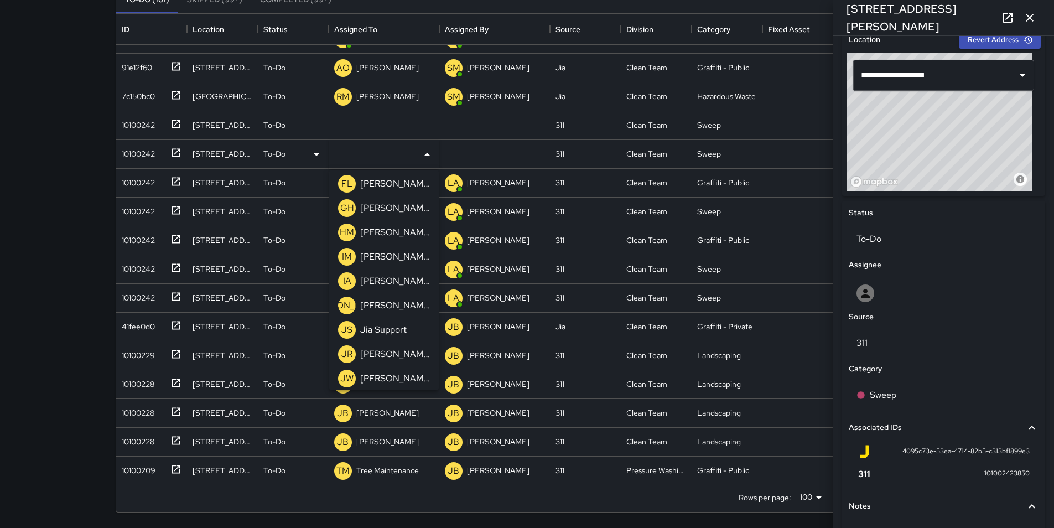
scroll to position [399, 0]
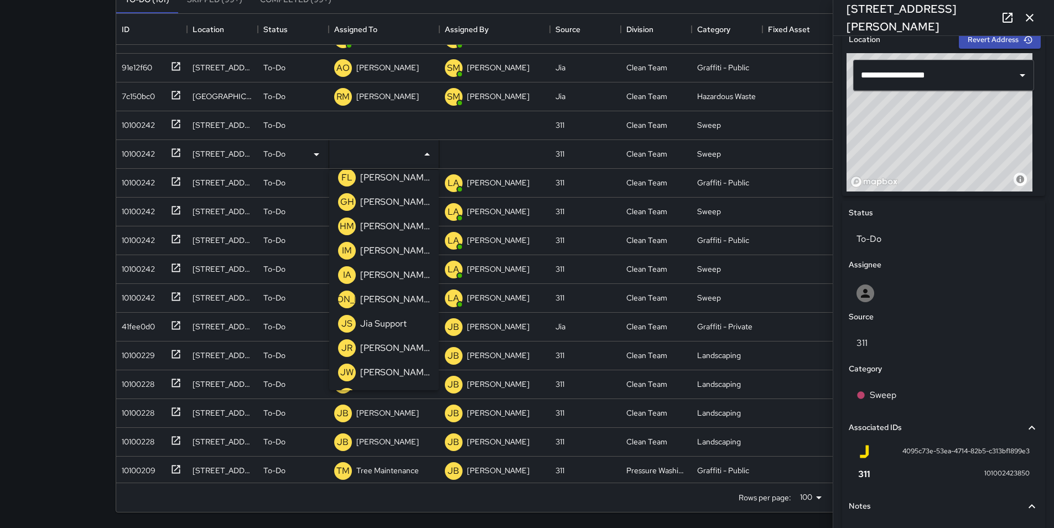
click at [408, 303] on p "[PERSON_NAME]" at bounding box center [395, 299] width 70 height 13
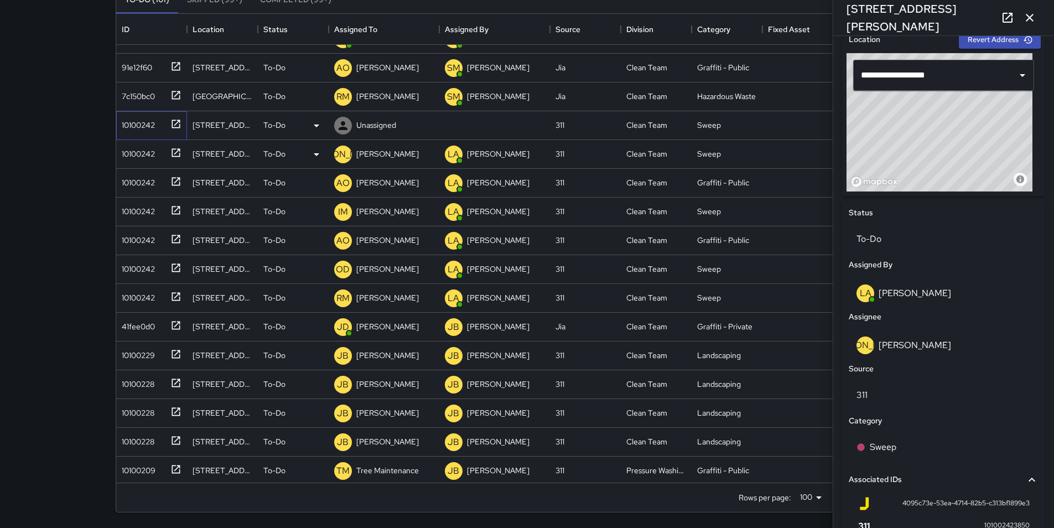
click at [143, 129] on div "10100242" at bounding box center [136, 122] width 38 height 15
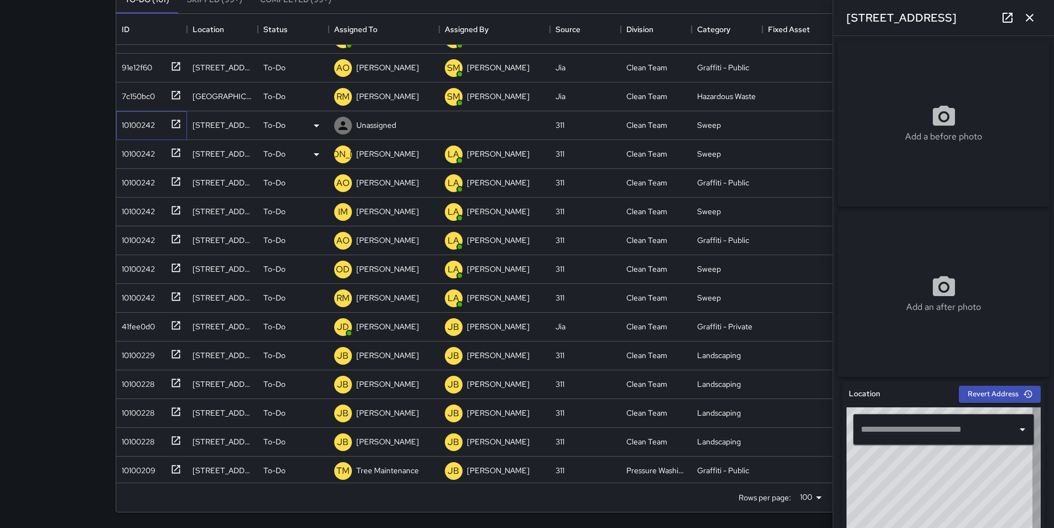
type input "**********"
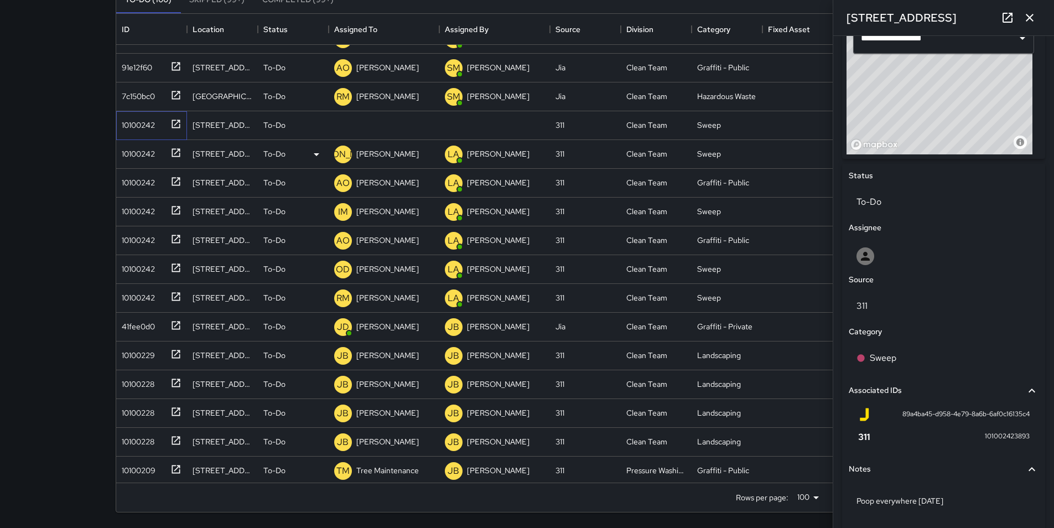
scroll to position [432, 0]
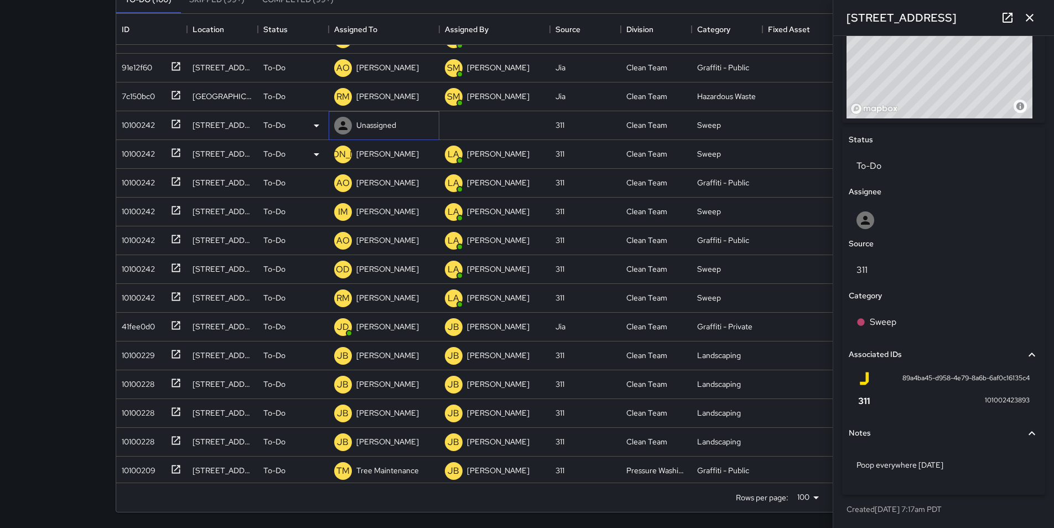
click at [359, 128] on p "Unassigned" at bounding box center [376, 125] width 40 height 11
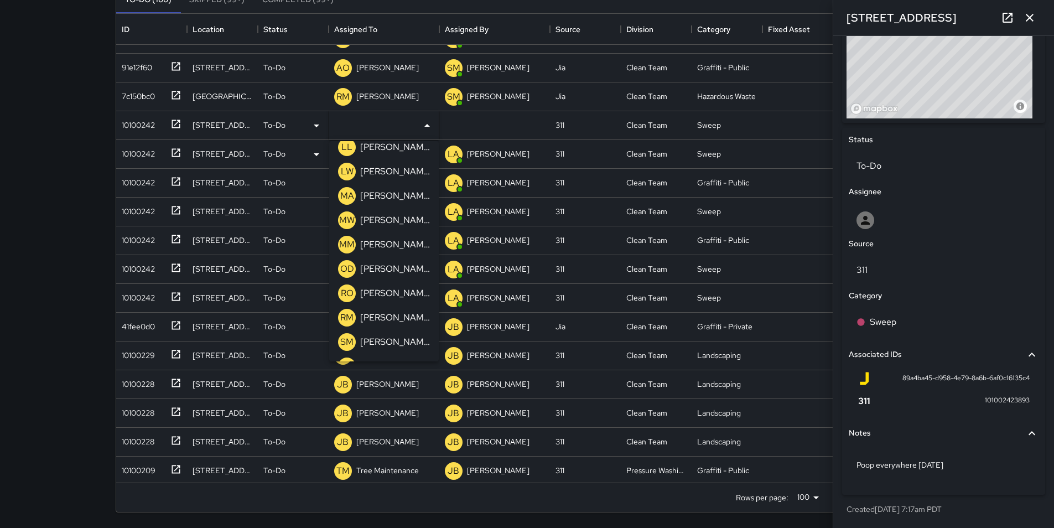
scroll to position [671, 0]
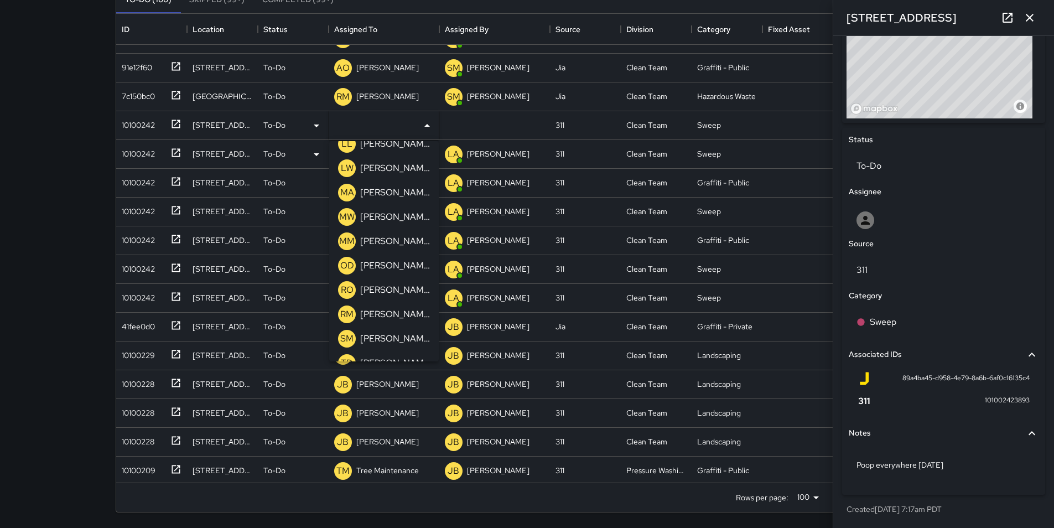
click at [399, 265] on p "[PERSON_NAME]" at bounding box center [395, 265] width 70 height 13
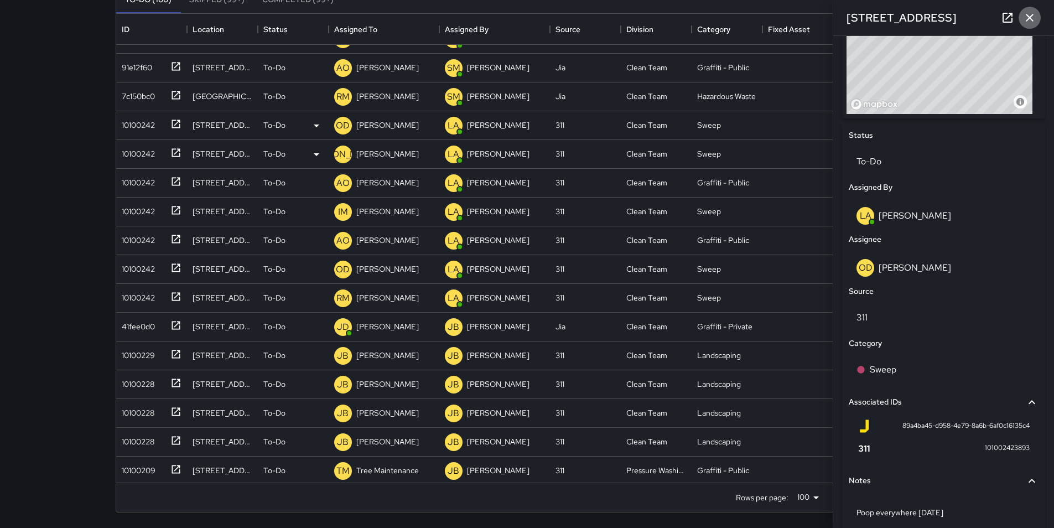
click at [1033, 14] on icon "button" at bounding box center [1030, 18] width 8 height 8
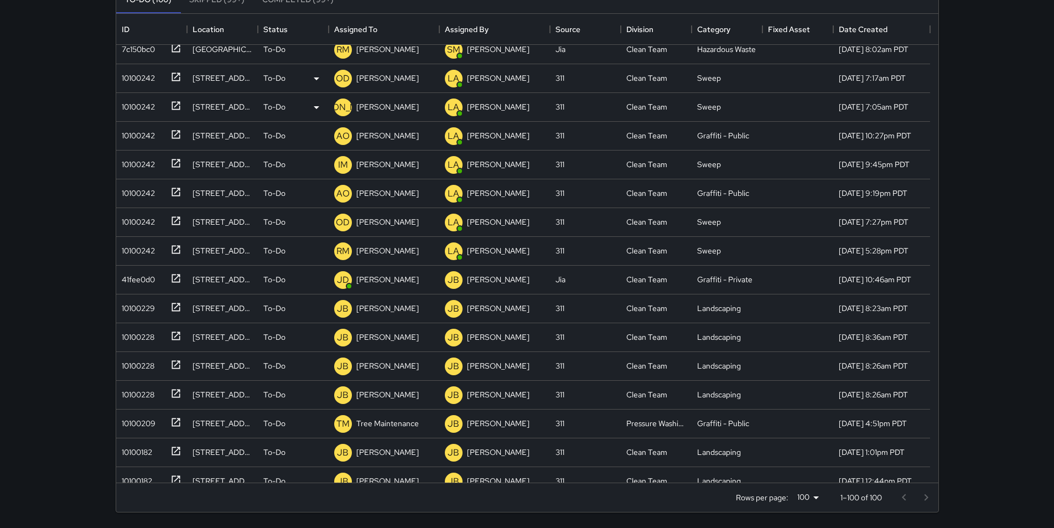
scroll to position [489, 0]
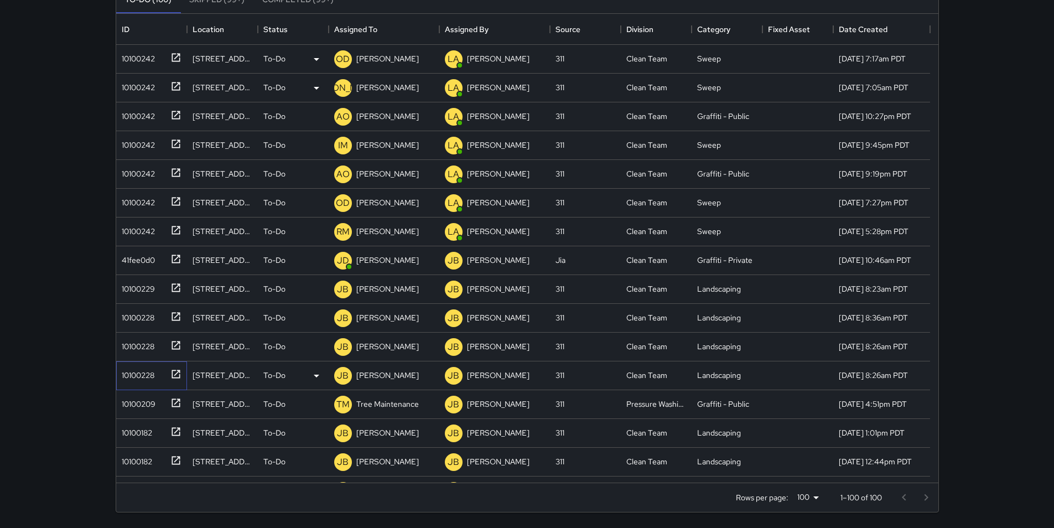
click at [144, 375] on div "10100228" at bounding box center [135, 372] width 37 height 15
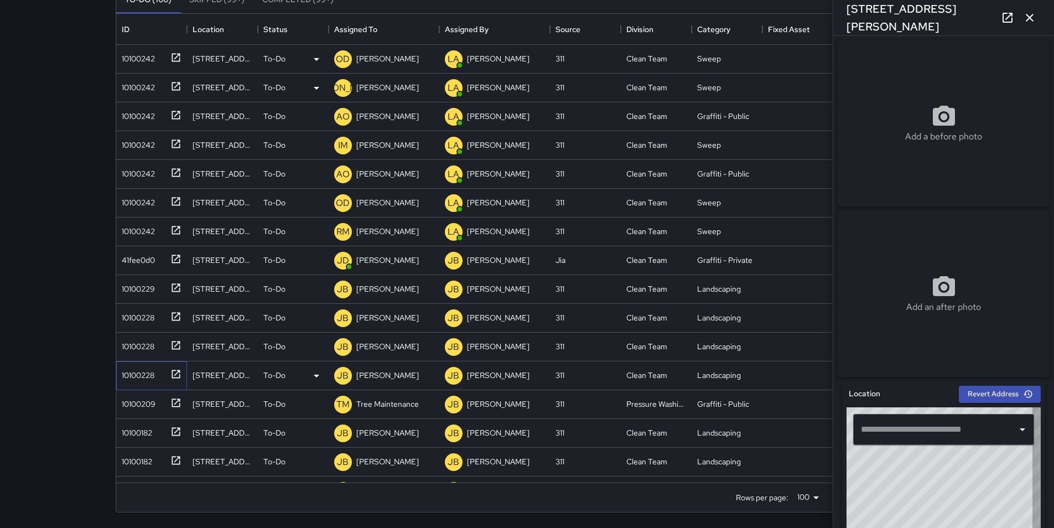
type input "**********"
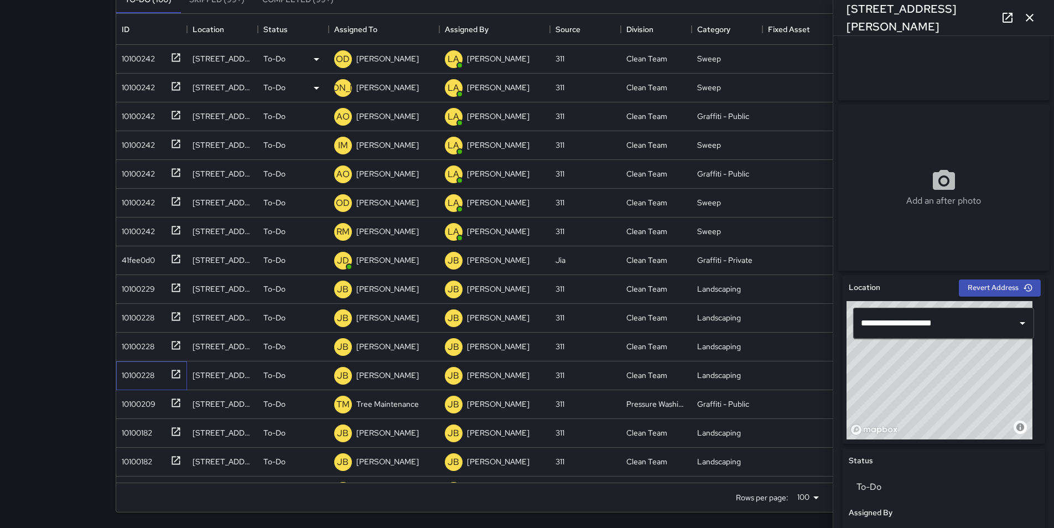
scroll to position [111, 0]
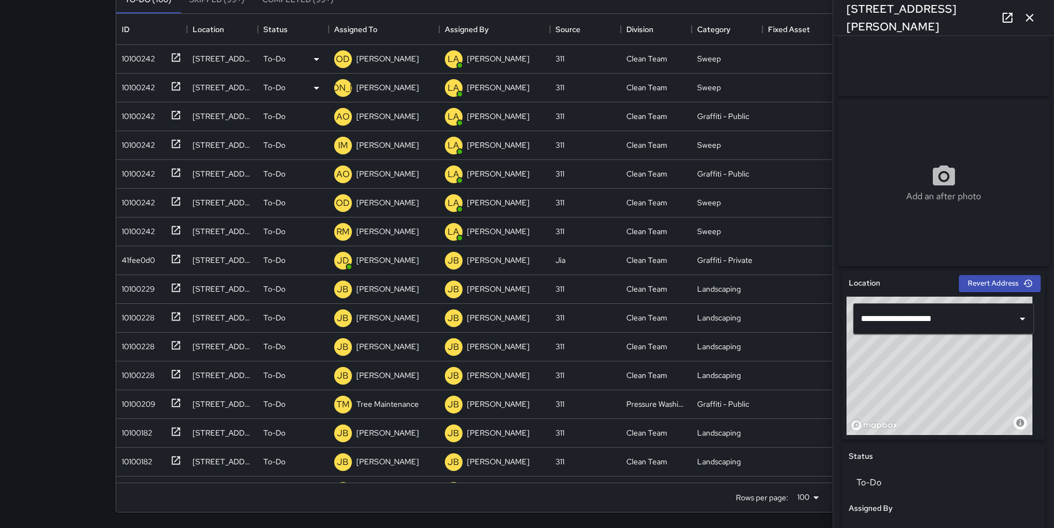
click at [970, 383] on div "© Mapbox © OpenStreetMap Improve this map" at bounding box center [940, 366] width 186 height 138
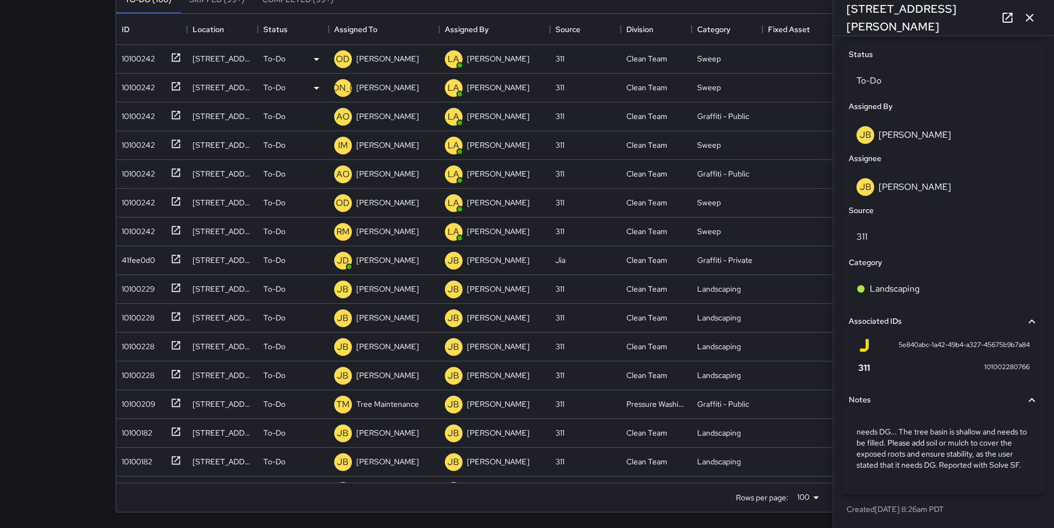
scroll to position [528, 0]
click at [1033, 17] on icon "button" at bounding box center [1030, 17] width 13 height 13
